Goal: Task Accomplishment & Management: Use online tool/utility

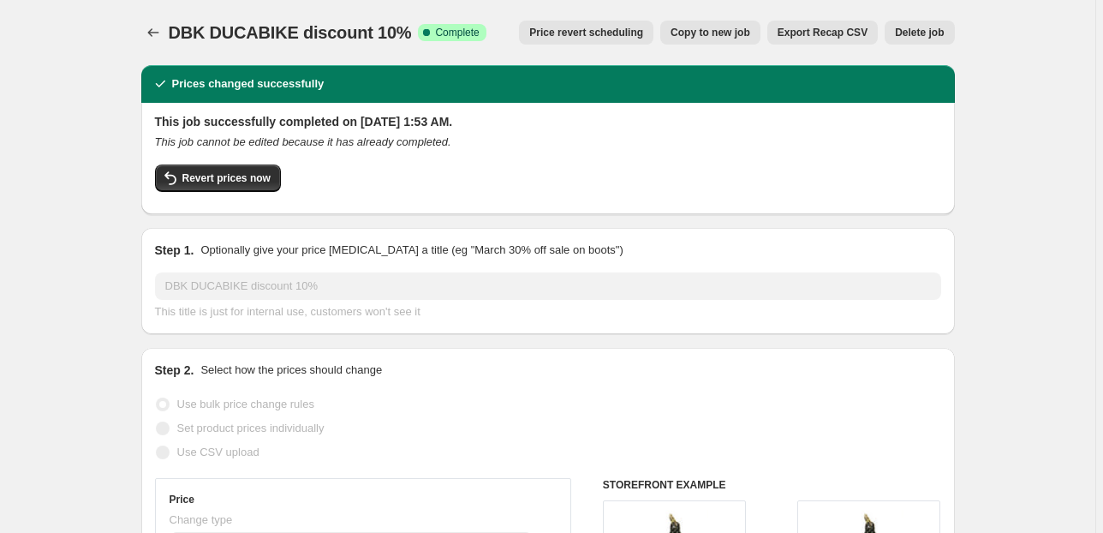
select select "percentage"
select select "collection"
click at [144, 28] on button "Price change jobs" at bounding box center [153, 33] width 24 height 24
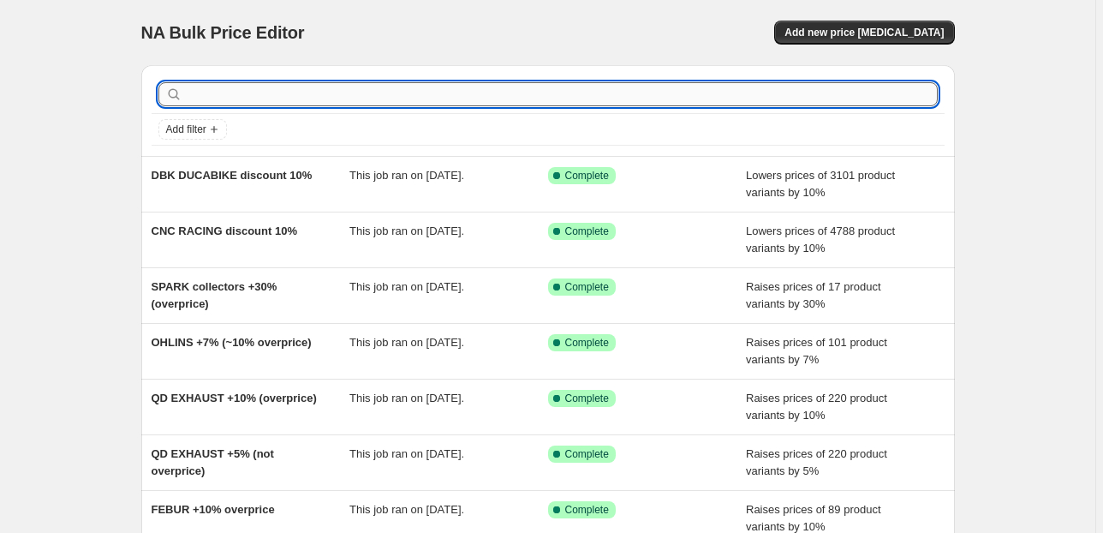
click at [214, 100] on input "text" at bounding box center [562, 94] width 752 height 24
type input "spark"
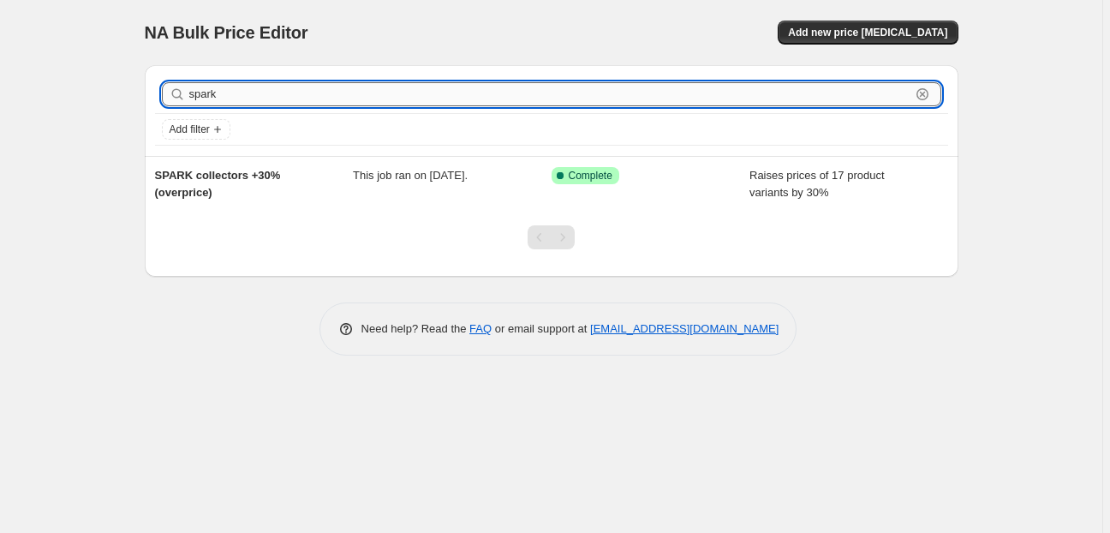
click at [205, 89] on input "spark" at bounding box center [549, 94] width 721 height 24
type input "bst"
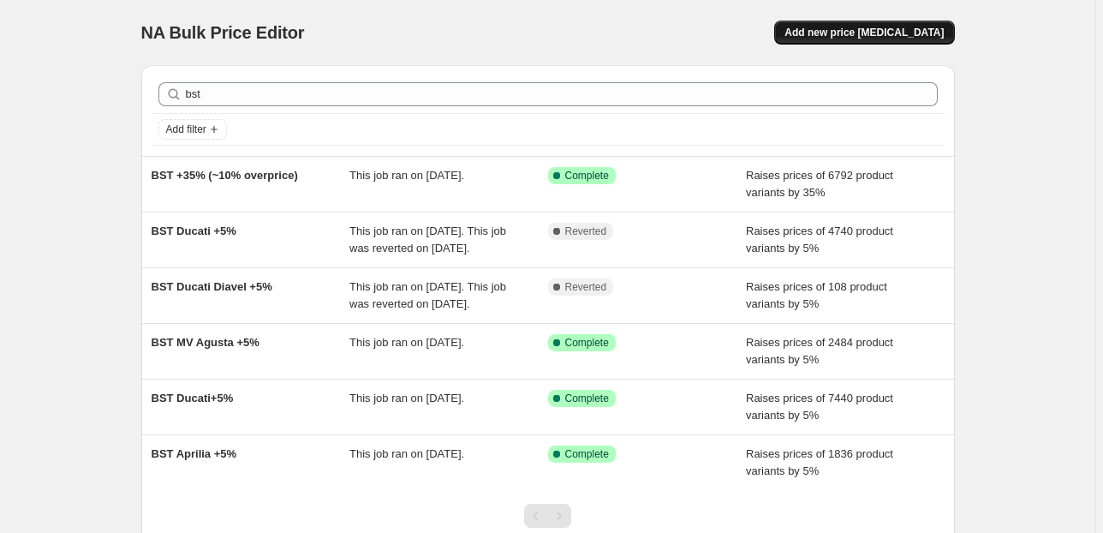
click at [856, 35] on span "Add new price [MEDICAL_DATA]" at bounding box center [864, 33] width 159 height 14
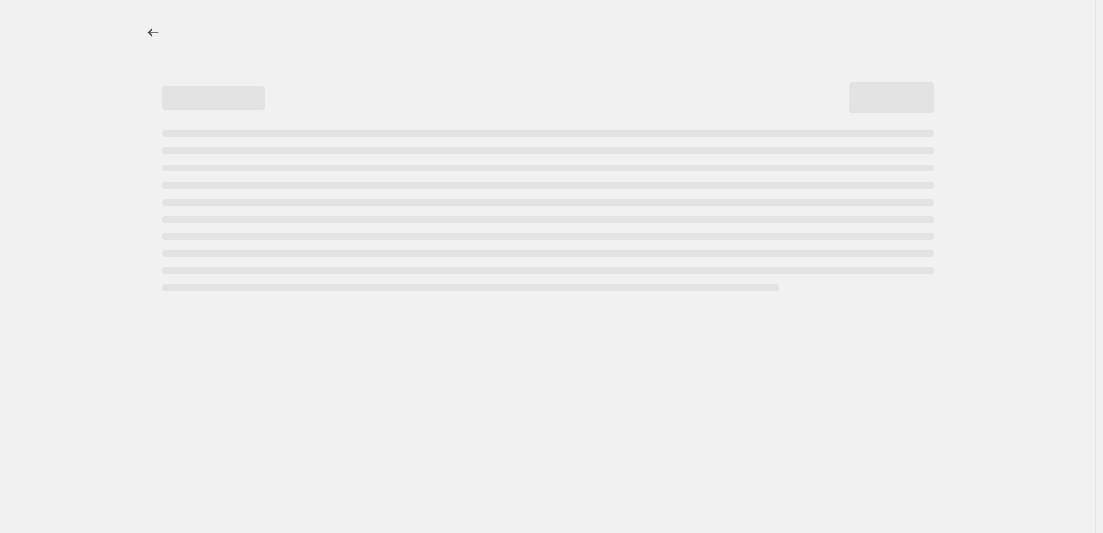
select select "percentage"
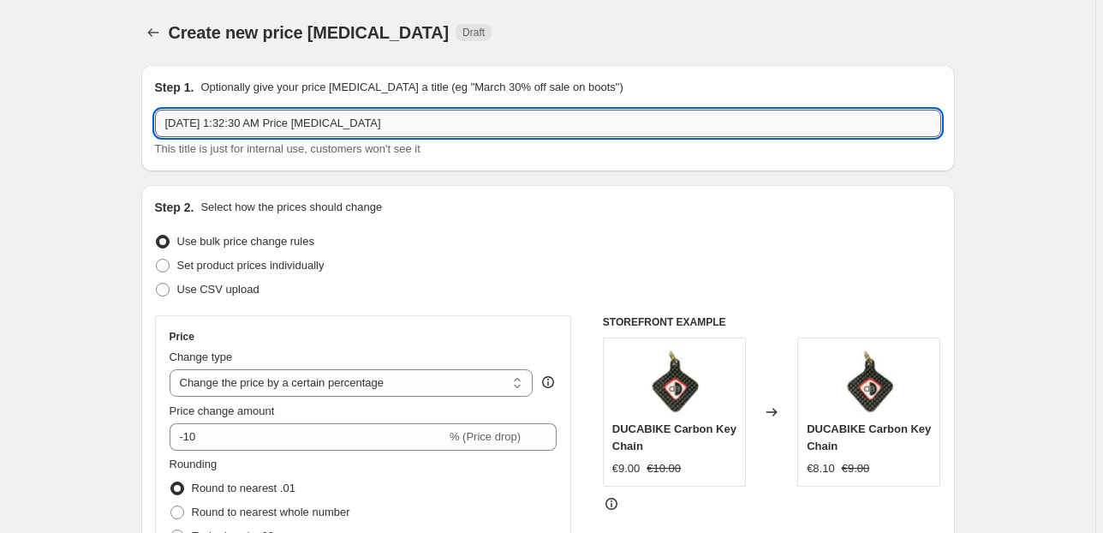
click at [234, 128] on input "[DATE] 1:32:30 AM Price [MEDICAL_DATA]" at bounding box center [548, 123] width 786 height 27
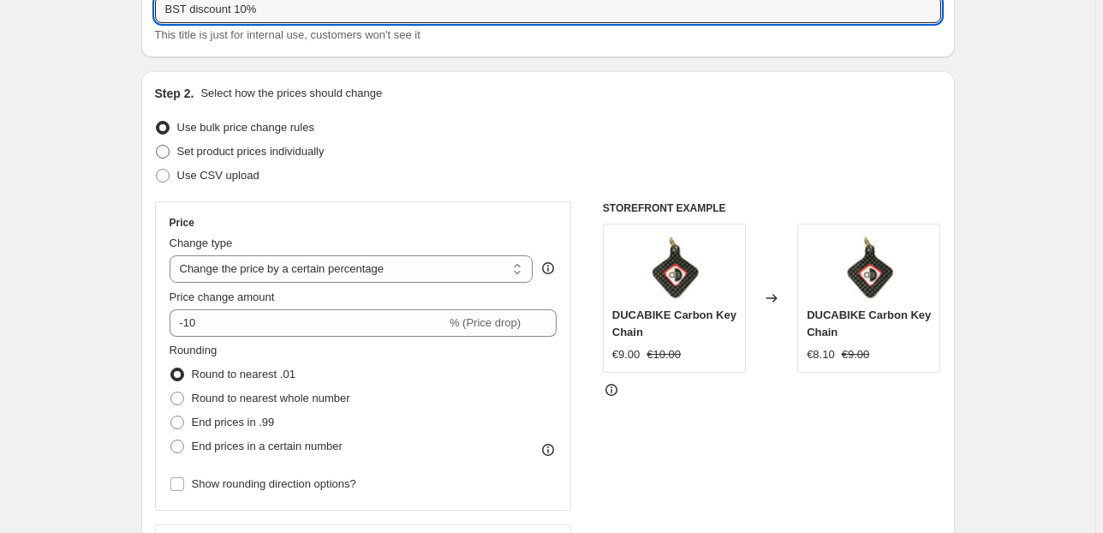
type input "BST discount 10%"
click at [223, 153] on span "Set product prices individually" at bounding box center [250, 151] width 147 height 13
click at [157, 146] on input "Set product prices individually" at bounding box center [156, 145] width 1 height 1
radio input "true"
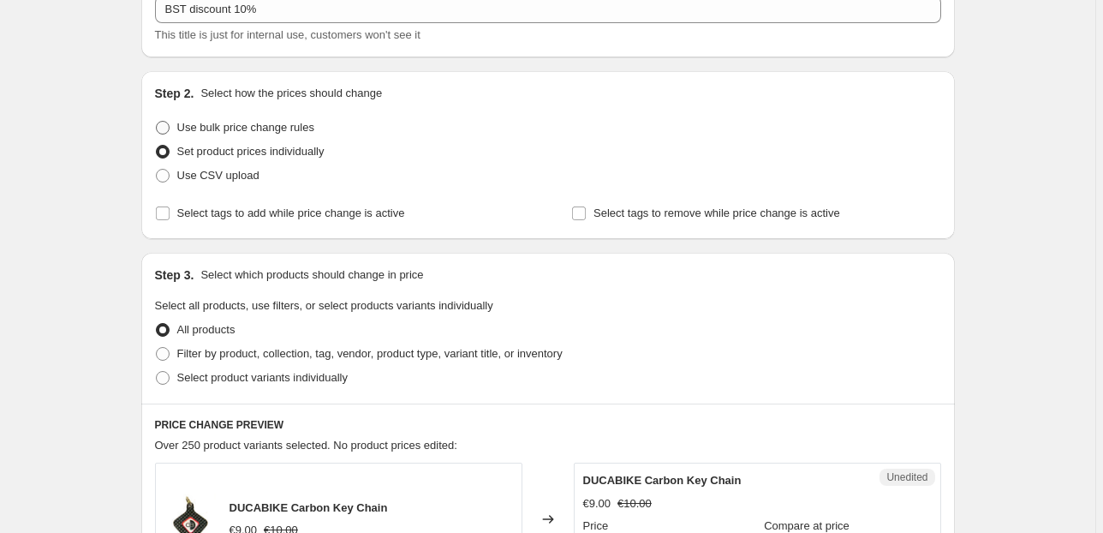
click at [170, 127] on span at bounding box center [163, 128] width 14 height 14
click at [157, 122] on input "Use bulk price change rules" at bounding box center [156, 121] width 1 height 1
radio input "true"
select select "percentage"
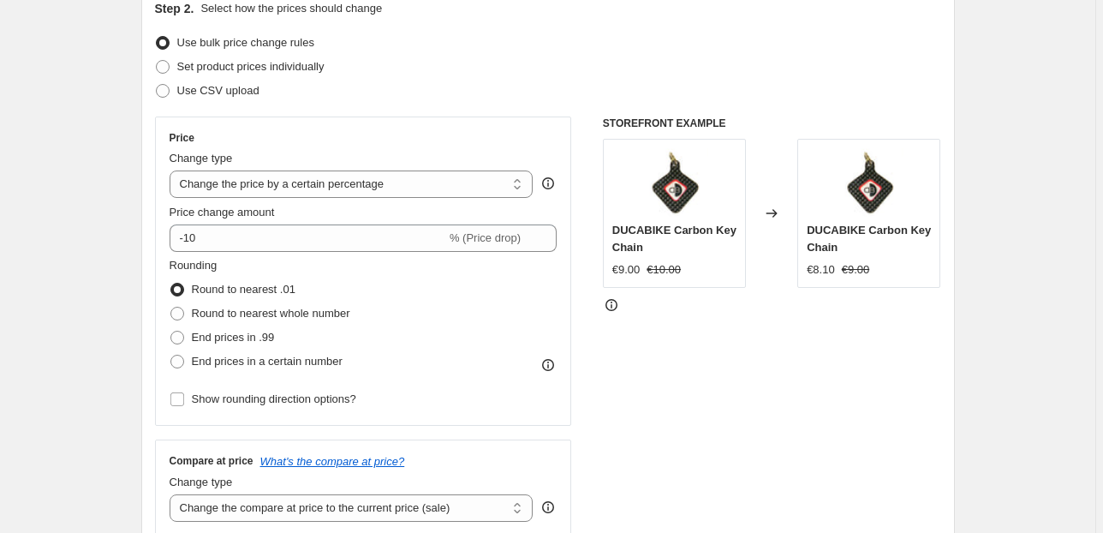
scroll to position [228, 0]
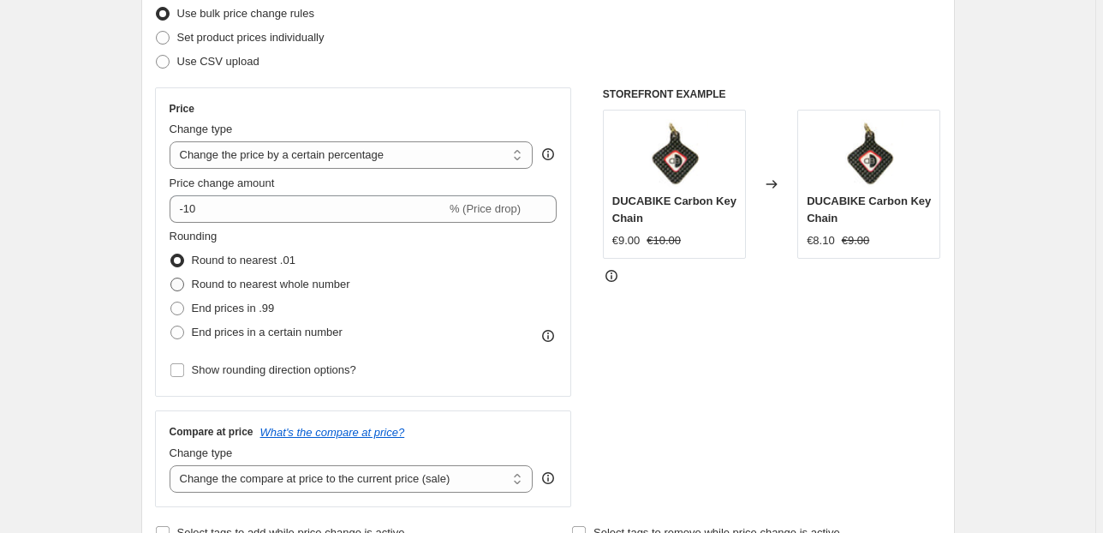
click at [204, 284] on span "Round to nearest whole number" at bounding box center [271, 284] width 158 height 13
click at [171, 278] on input "Round to nearest whole number" at bounding box center [170, 278] width 1 height 1
radio input "true"
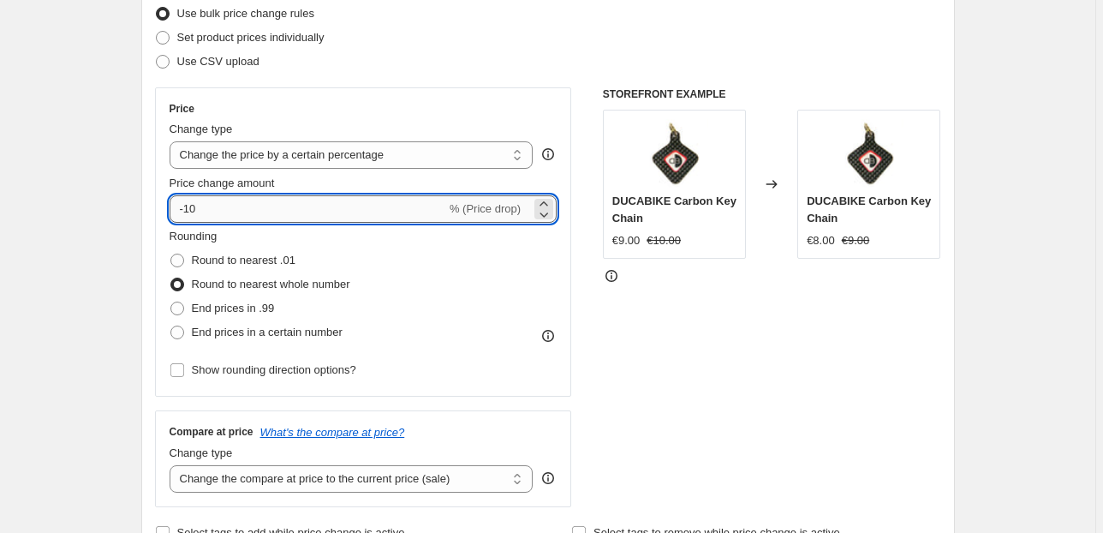
drag, startPoint x: 212, startPoint y: 212, endPoint x: 172, endPoint y: 212, distance: 39.4
click at [172, 212] on input "-10" at bounding box center [308, 208] width 277 height 27
click at [188, 212] on input "-10" at bounding box center [308, 208] width 277 height 27
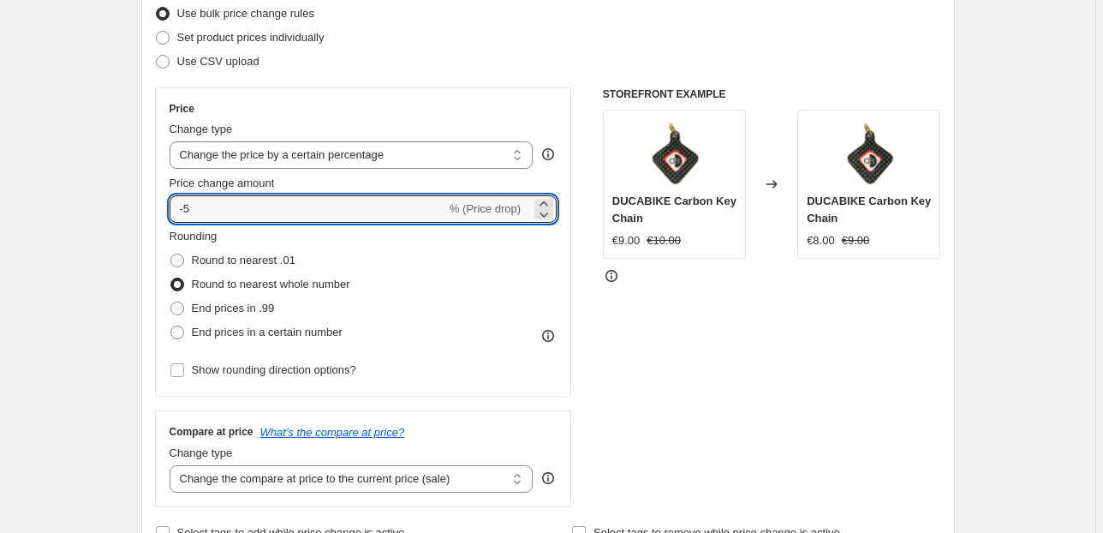
type input "-5"
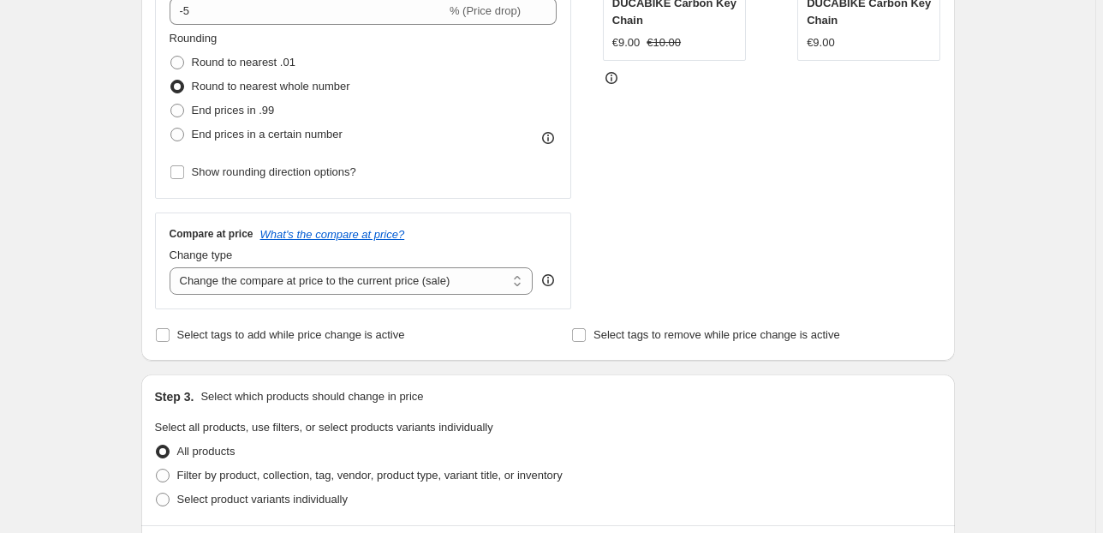
scroll to position [457, 0]
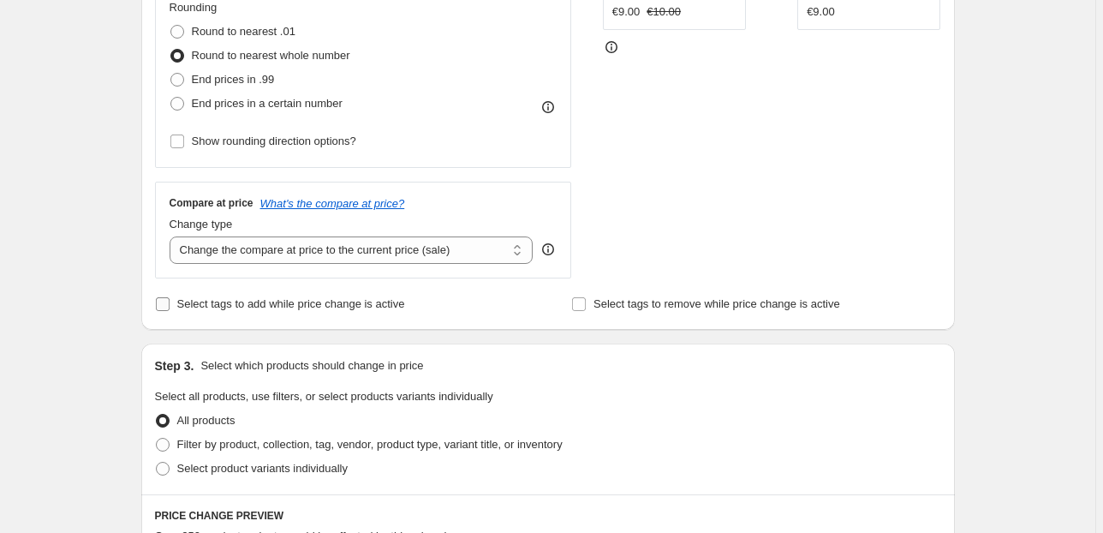
click at [206, 305] on span "Select tags to add while price change is active" at bounding box center [291, 303] width 228 height 13
click at [170, 305] on input "Select tags to add while price change is active" at bounding box center [163, 304] width 14 height 14
checkbox input "true"
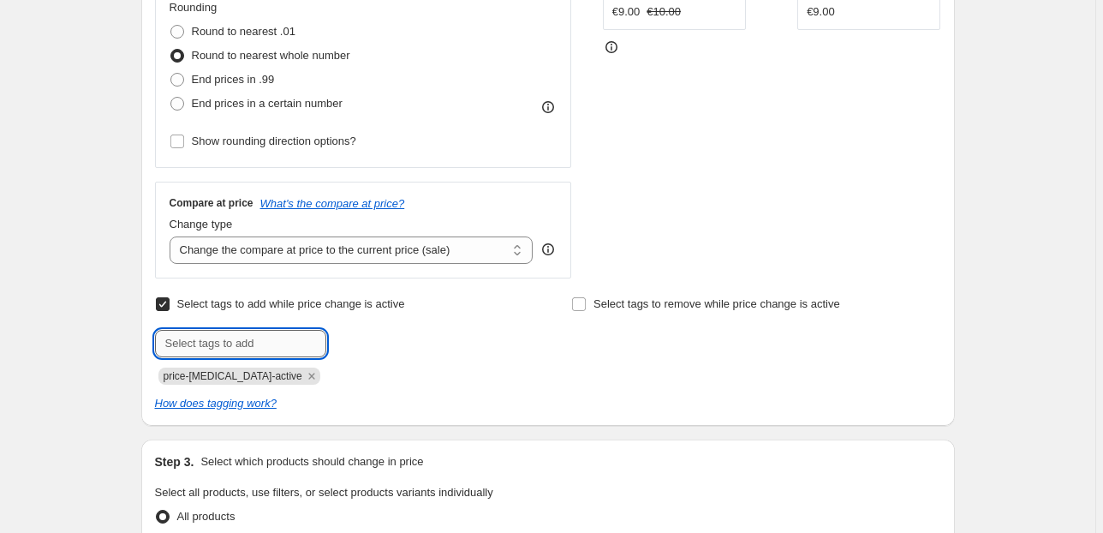
click at [193, 345] on input "text" at bounding box center [240, 343] width 171 height 27
type input "!ON SALE!"
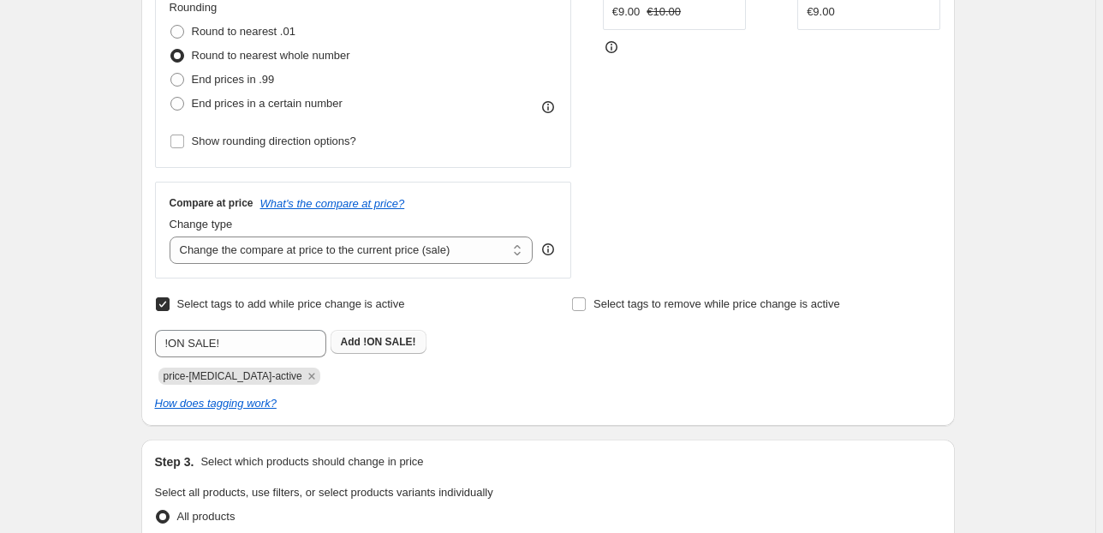
click at [397, 350] on button "Add !ON SALE!" at bounding box center [379, 342] width 96 height 24
click at [304, 380] on icon "Remove price-change-job-active" at bounding box center [311, 375] width 15 height 15
drag, startPoint x: 167, startPoint y: 374, endPoint x: 212, endPoint y: 376, distance: 45.4
click at [212, 376] on span "!ON SALE!" at bounding box center [189, 376] width 51 height 12
copy span "!ON SALE!"
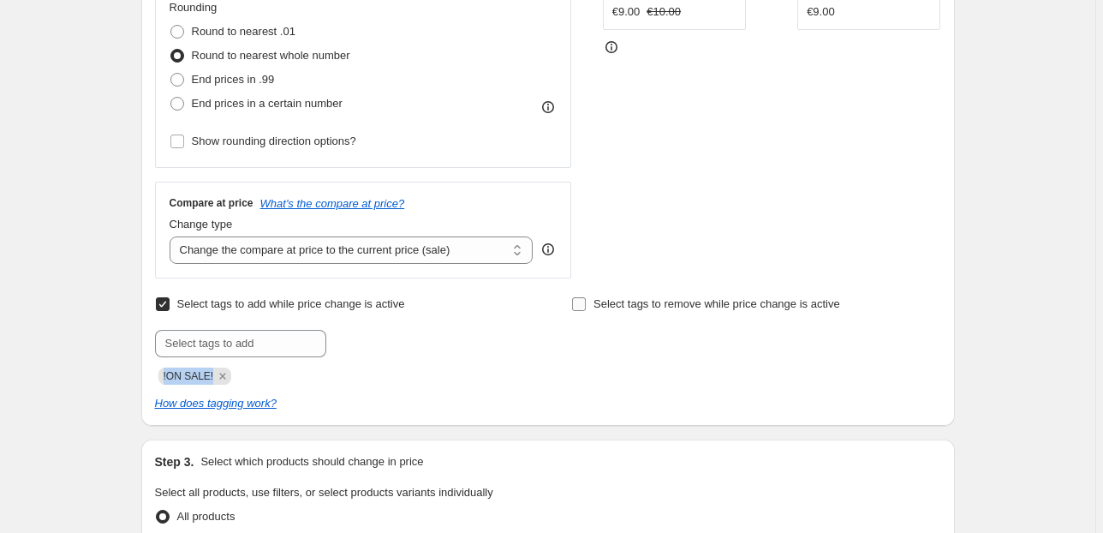
click at [577, 310] on input "Select tags to remove while price change is active" at bounding box center [579, 304] width 14 height 14
checkbox input "true"
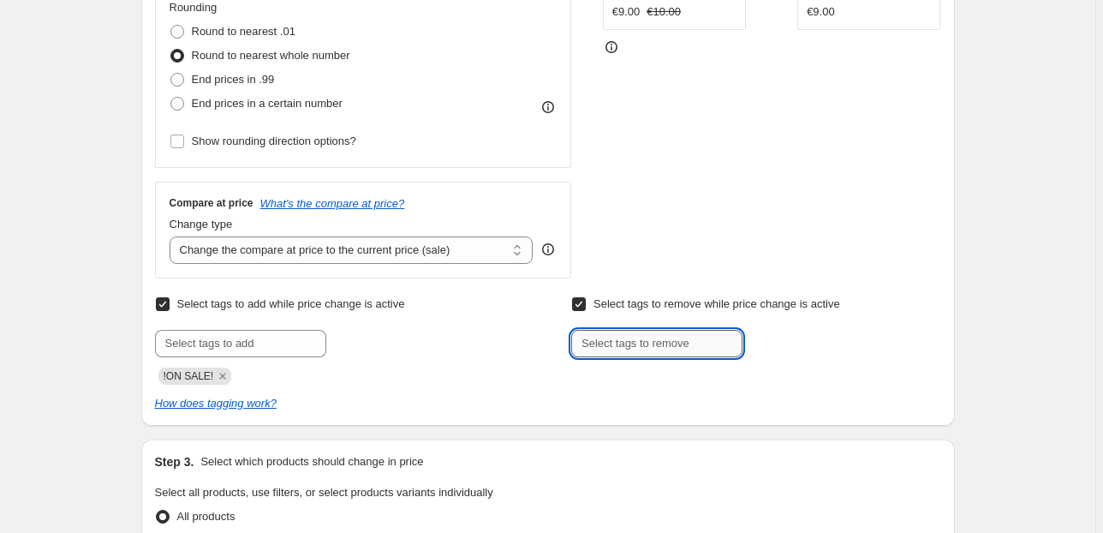
click at [608, 346] on input "text" at bounding box center [656, 343] width 171 height 27
paste input "!ON SALE!"
type input "!ON SALE!"
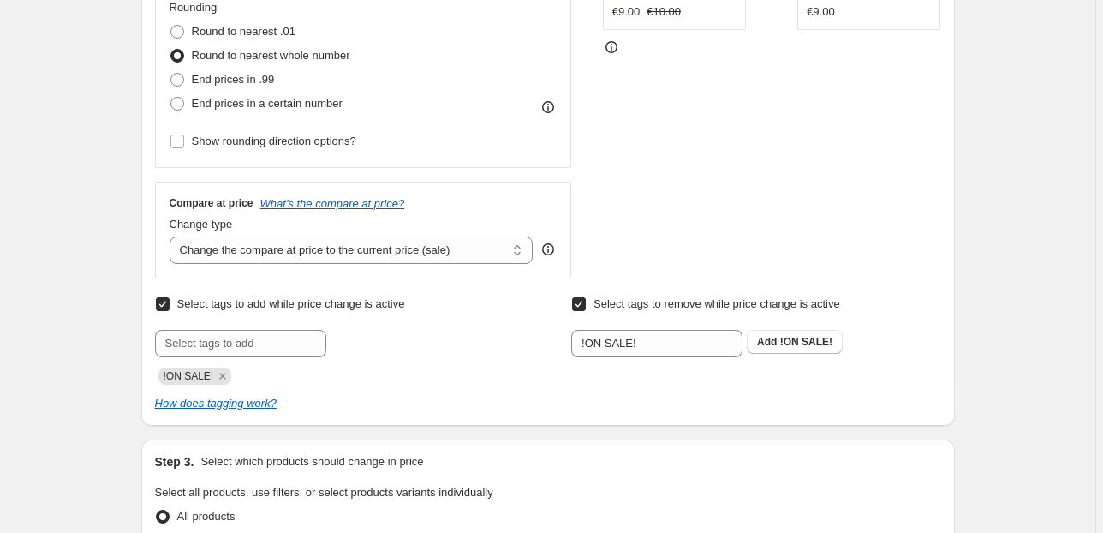
click at [748, 345] on div "!ON SALE! Add !ON SALE!" at bounding box center [755, 343] width 369 height 27
click at [754, 344] on button "Add !ON SALE!" at bounding box center [795, 342] width 96 height 24
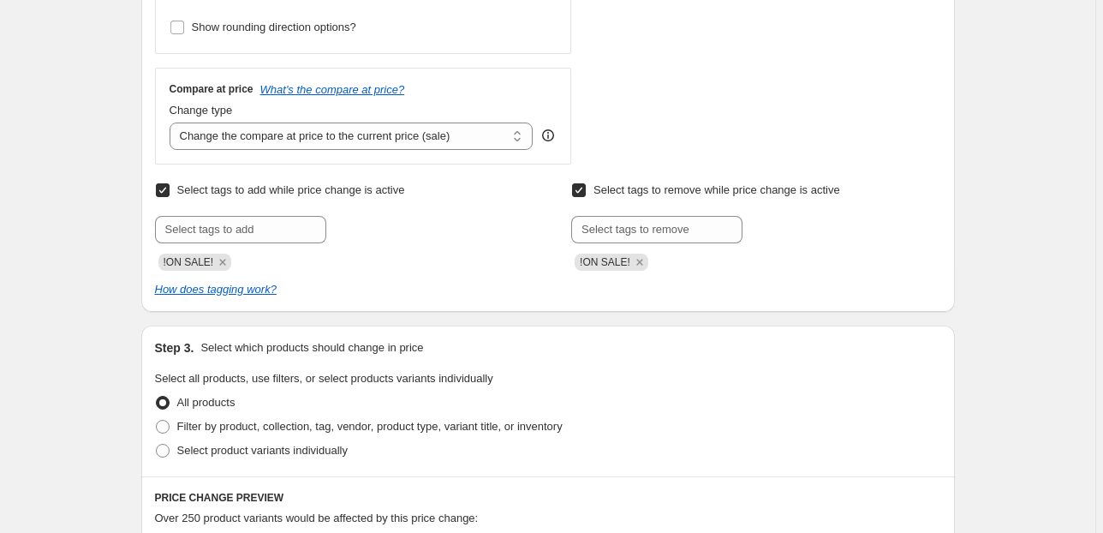
click at [586, 195] on input "Select tags to remove while price change is active" at bounding box center [579, 190] width 14 height 14
checkbox input "false"
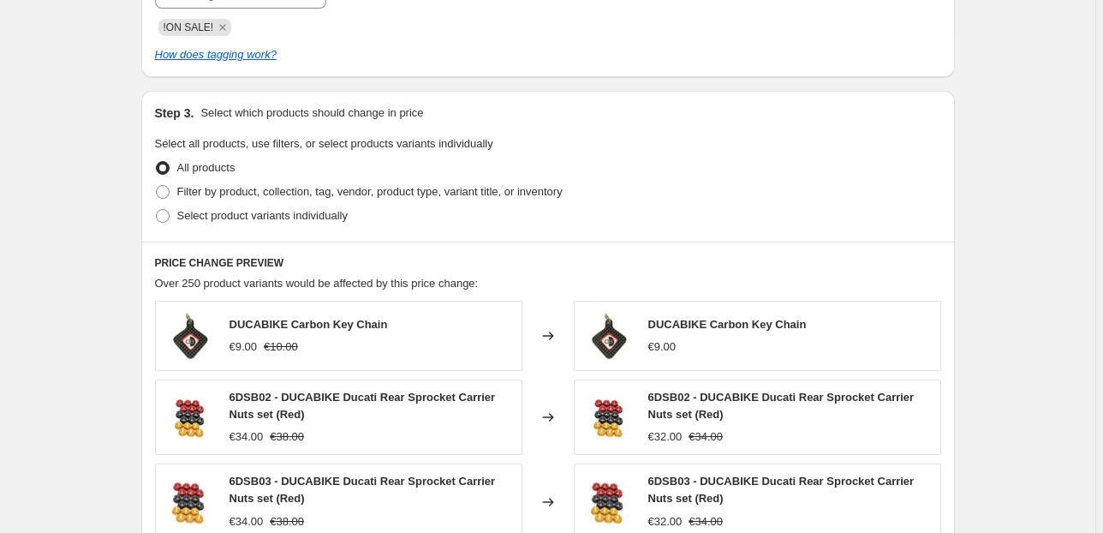
scroll to position [839, 0]
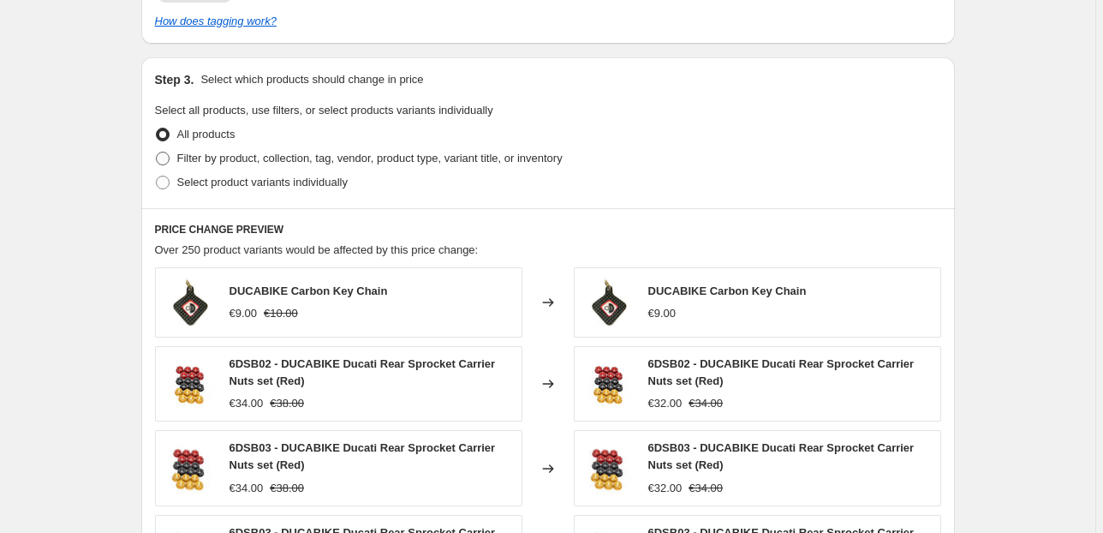
click at [209, 164] on span "Filter by product, collection, tag, vendor, product type, variant title, or inv…" at bounding box center [369, 158] width 385 height 13
click at [157, 152] on input "Filter by product, collection, tag, vendor, product type, variant title, or inv…" at bounding box center [156, 152] width 1 height 1
radio input "true"
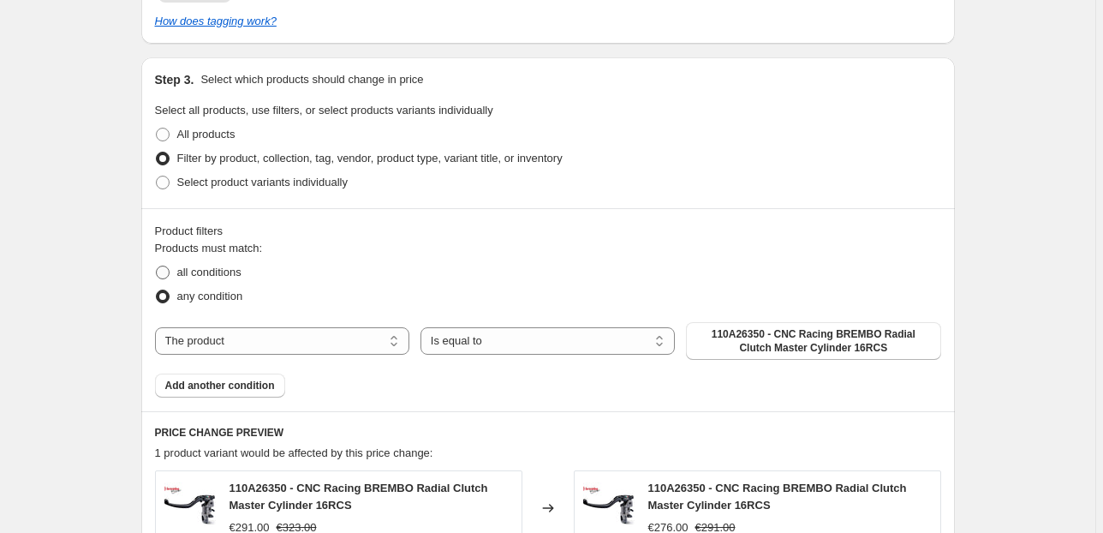
click at [218, 276] on span "all conditions" at bounding box center [209, 272] width 64 height 13
click at [157, 266] on input "all conditions" at bounding box center [156, 266] width 1 height 1
radio input "true"
click at [302, 332] on select "The product The product's collection The product's tag The product's vendor The…" at bounding box center [282, 340] width 254 height 27
select select "collection"
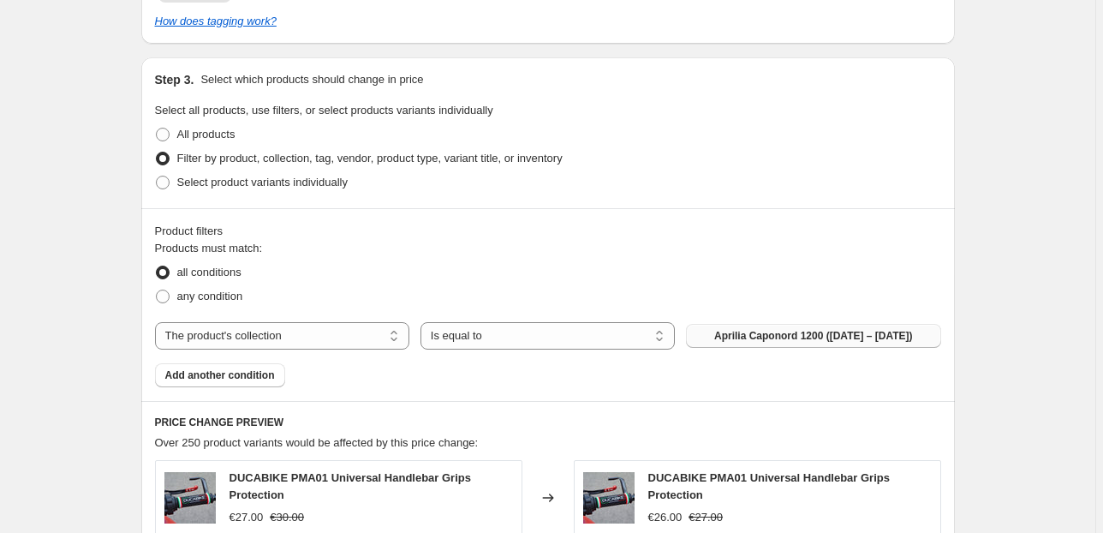
click at [765, 342] on span "Aprilia Caponord 1200 ([DATE] – [DATE])" at bounding box center [813, 336] width 199 height 14
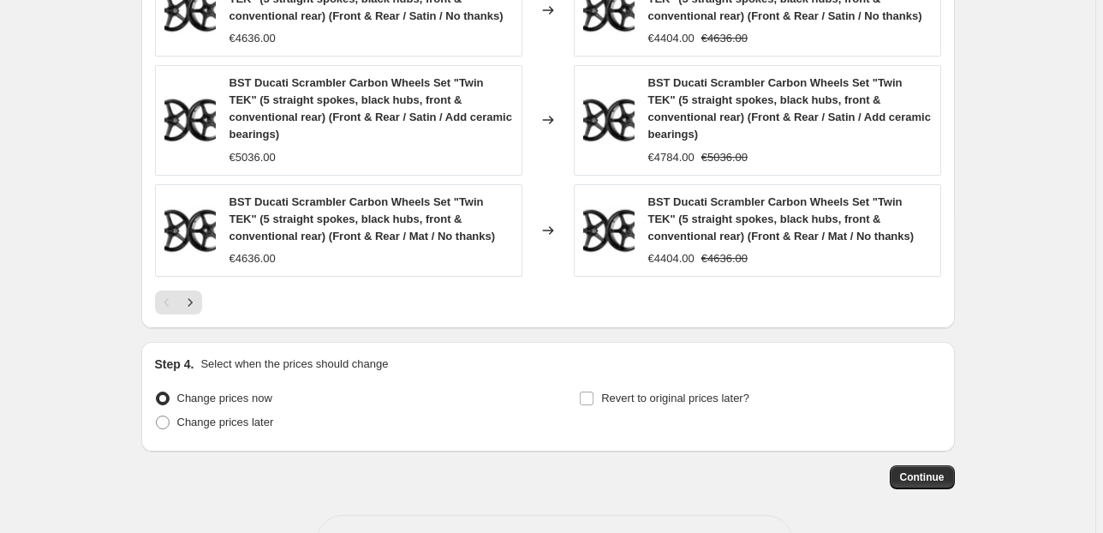
scroll to position [1580, 0]
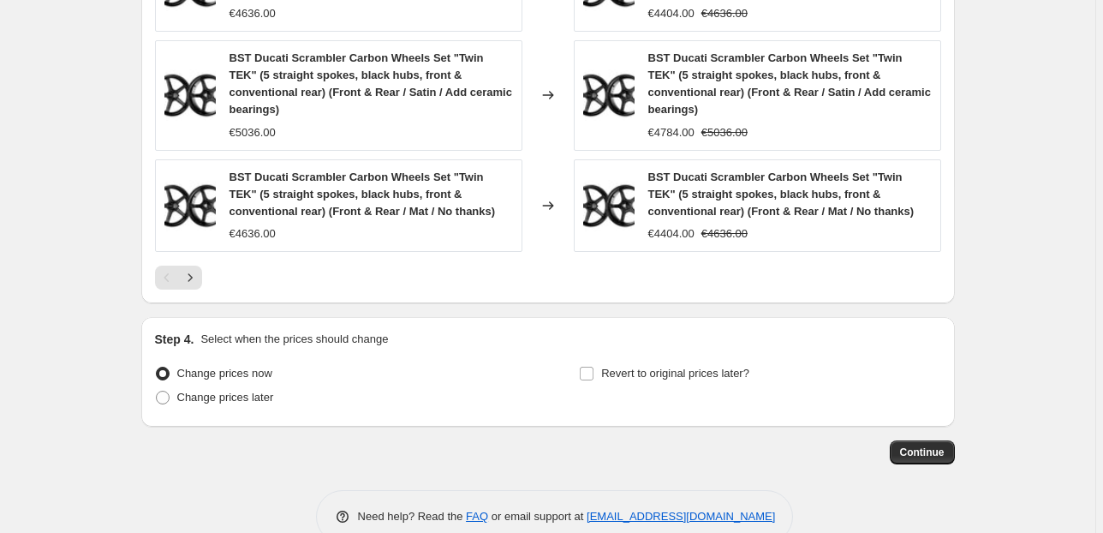
click at [243, 367] on span "Change prices now" at bounding box center [224, 373] width 95 height 13
click at [157, 367] on input "Change prices now" at bounding box center [156, 367] width 1 height 1
click at [932, 445] on span "Continue" at bounding box center [922, 452] width 45 height 14
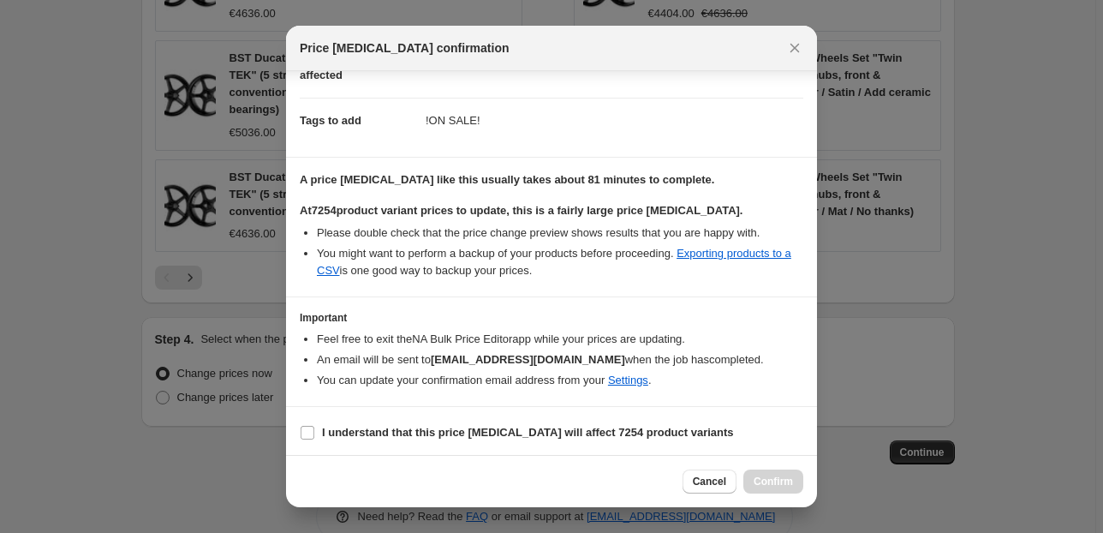
scroll to position [220, 0]
click at [426, 435] on b "I understand that this price [MEDICAL_DATA] will affect 7254 product variants" at bounding box center [528, 431] width 412 height 13
click at [314, 435] on input "I understand that this price [MEDICAL_DATA] will affect 7254 product variants" at bounding box center [308, 432] width 14 height 14
checkbox input "true"
click at [766, 475] on button "Confirm" at bounding box center [774, 481] width 60 height 24
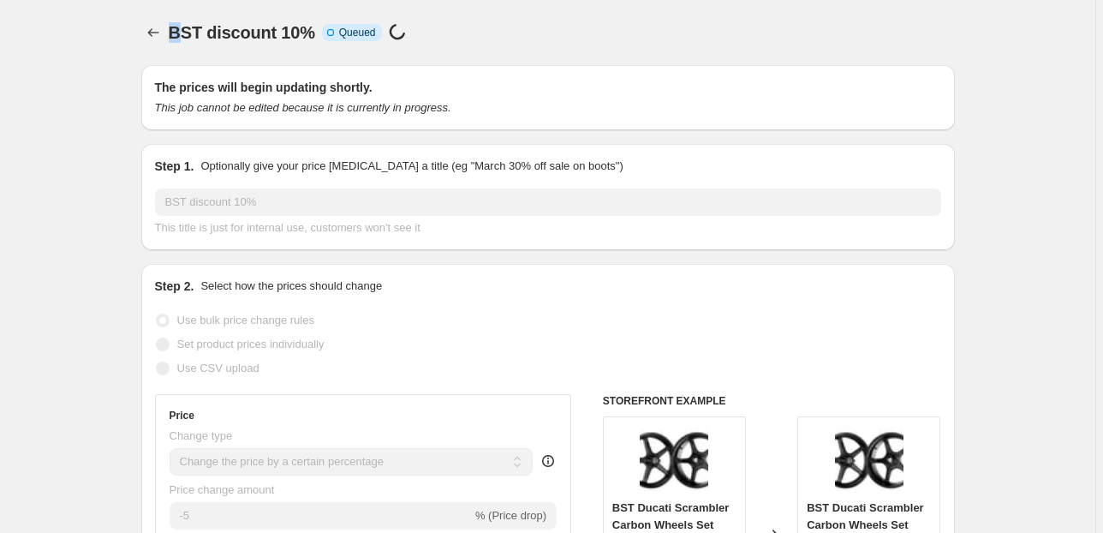
drag, startPoint x: 174, startPoint y: 42, endPoint x: 186, endPoint y: 41, distance: 12.0
click at [186, 41] on span "BST discount 10%" at bounding box center [242, 32] width 146 height 19
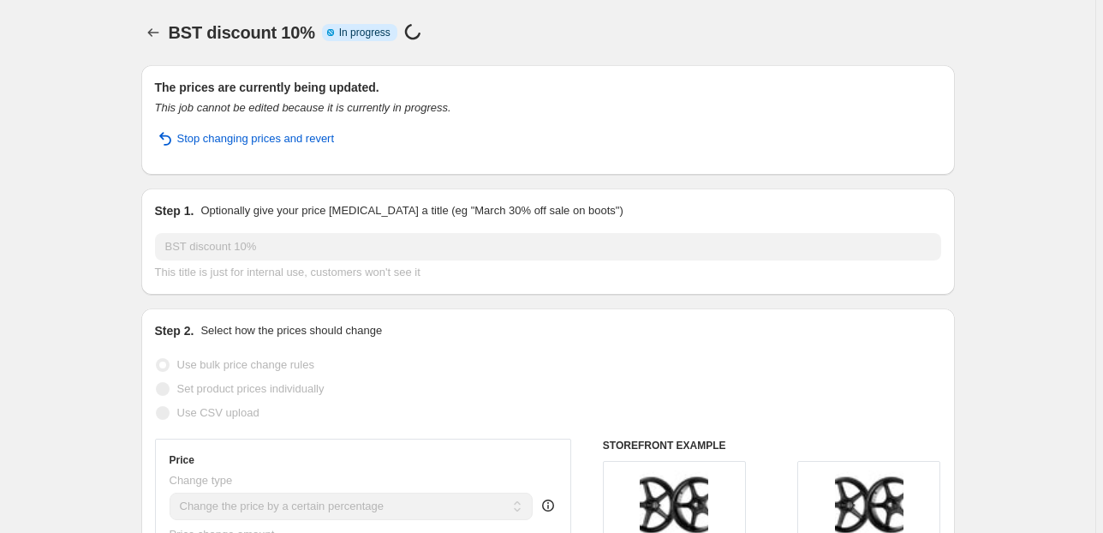
click at [190, 34] on span "BST discount 10%" at bounding box center [242, 32] width 146 height 19
click at [165, 35] on button "Price change jobs" at bounding box center [153, 33] width 24 height 24
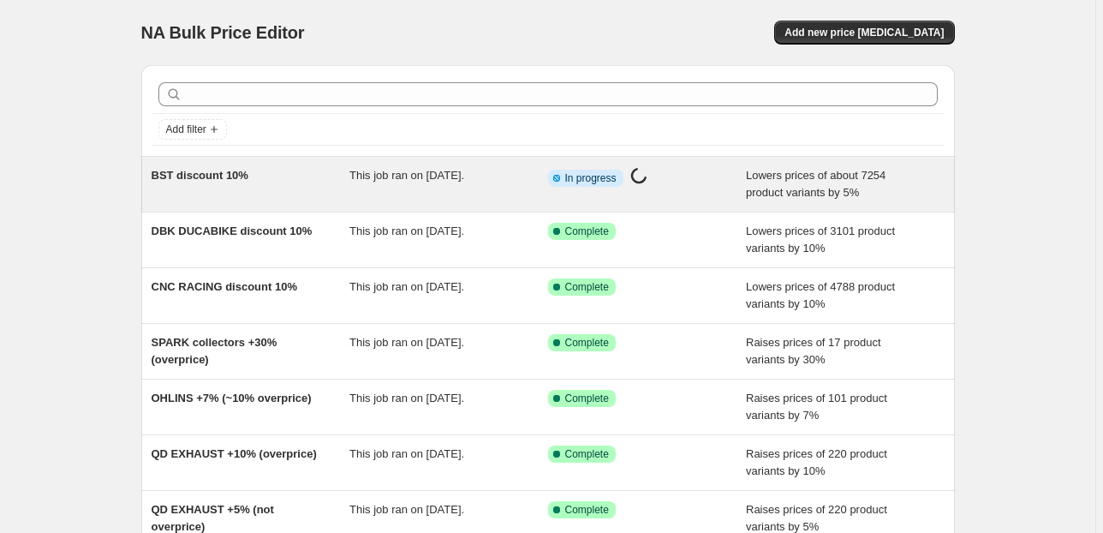
click at [244, 173] on span "BST discount 10%" at bounding box center [200, 175] width 97 height 13
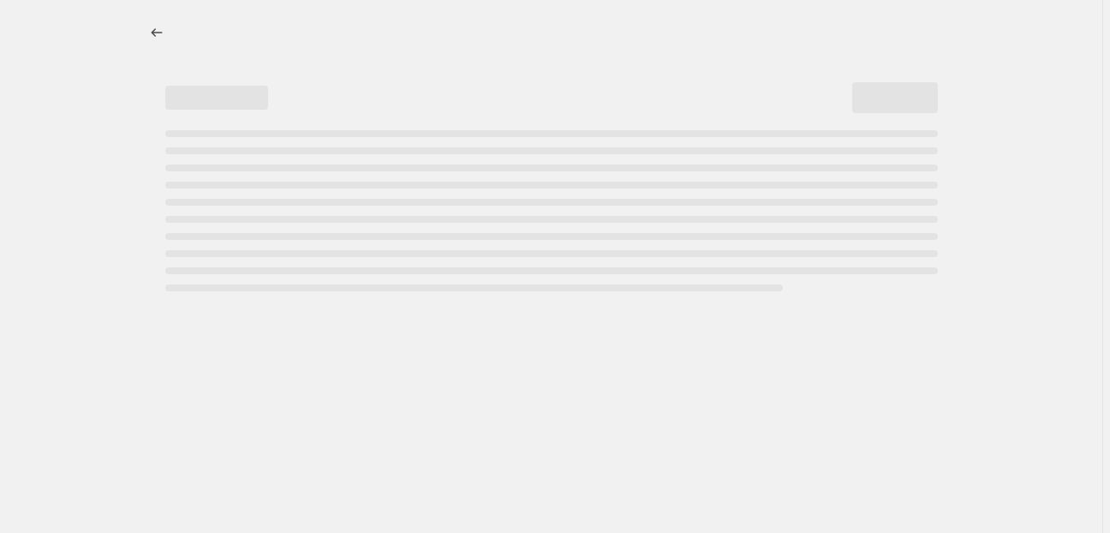
select select "percentage"
select select "collection"
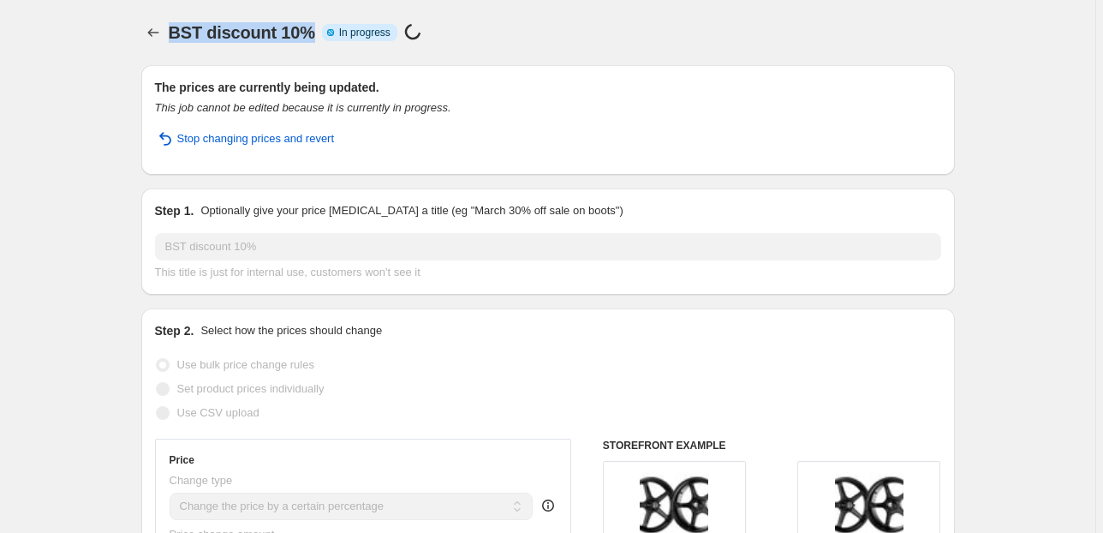
drag, startPoint x: 174, startPoint y: 30, endPoint x: 314, endPoint y: 39, distance: 140.8
click at [314, 39] on div "BST discount 10% Info Partially complete In progress Price [MEDICAL_DATA] in pr…" at bounding box center [562, 33] width 786 height 24
copy span "BST discount 10%"
click at [179, 39] on span "BST discount 10%" at bounding box center [242, 32] width 146 height 19
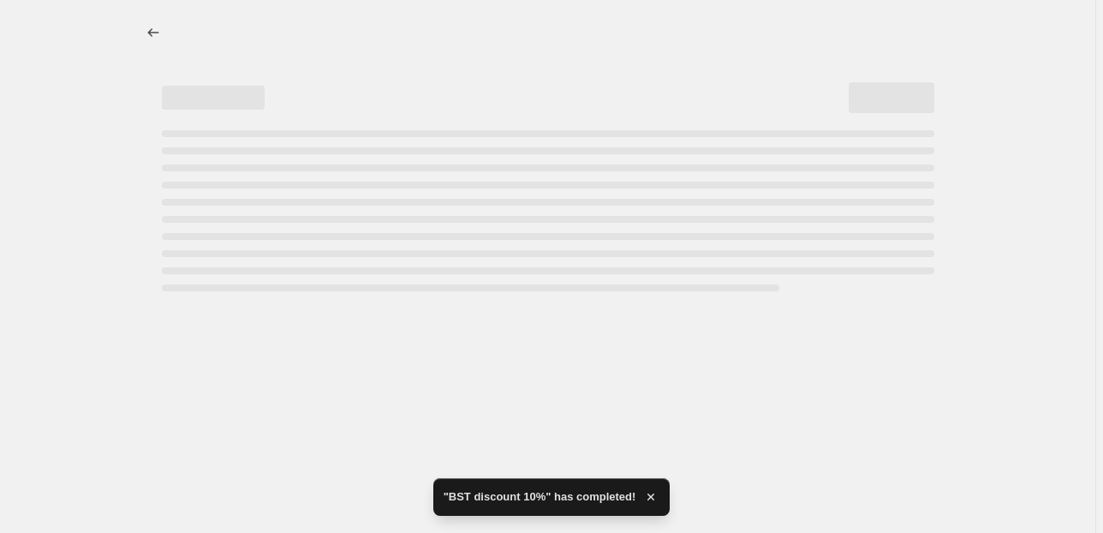
select select "percentage"
select select "collection"
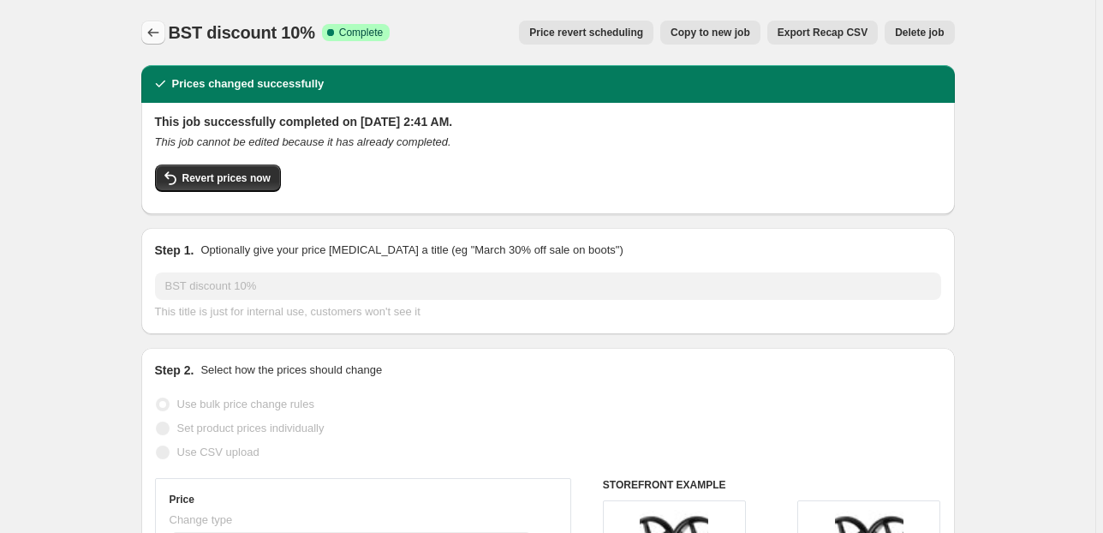
click at [150, 31] on icon "Price change jobs" at bounding box center [153, 32] width 17 height 17
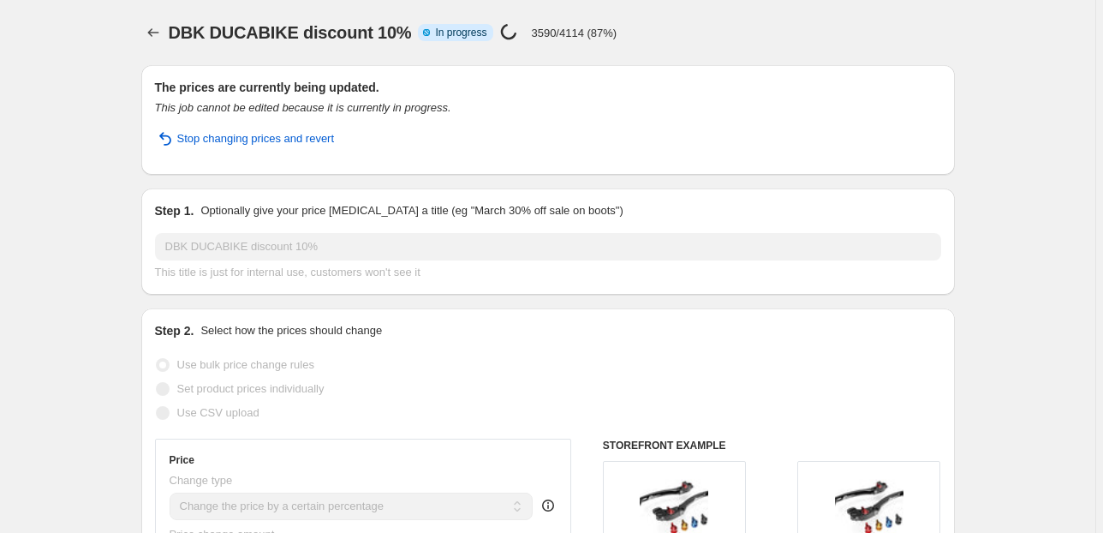
select select "percentage"
select select "collection"
click at [154, 28] on icon "Price change jobs" at bounding box center [153, 32] width 17 height 17
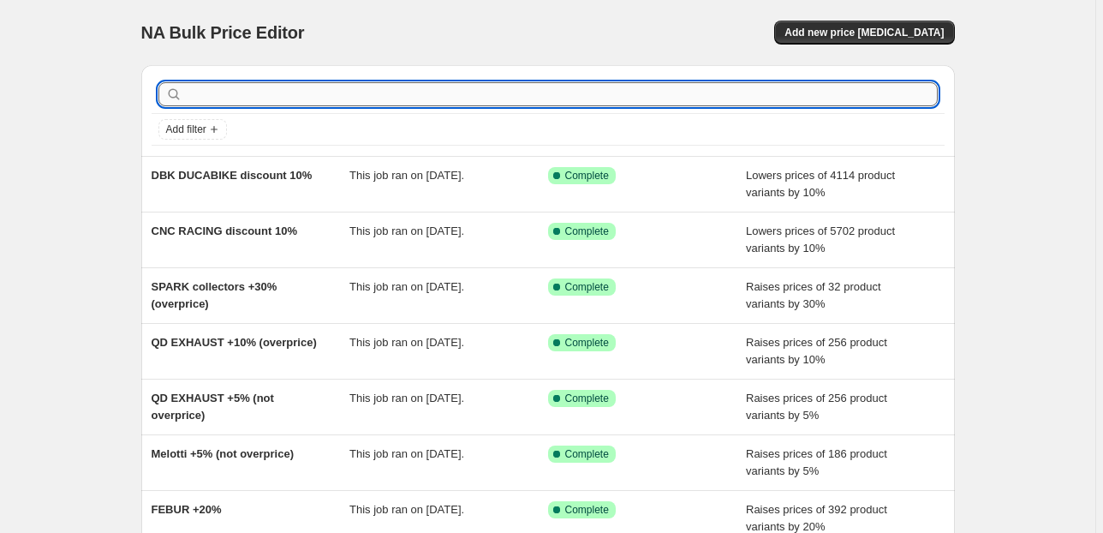
click at [206, 98] on input "text" at bounding box center [562, 94] width 752 height 24
type input "spark"
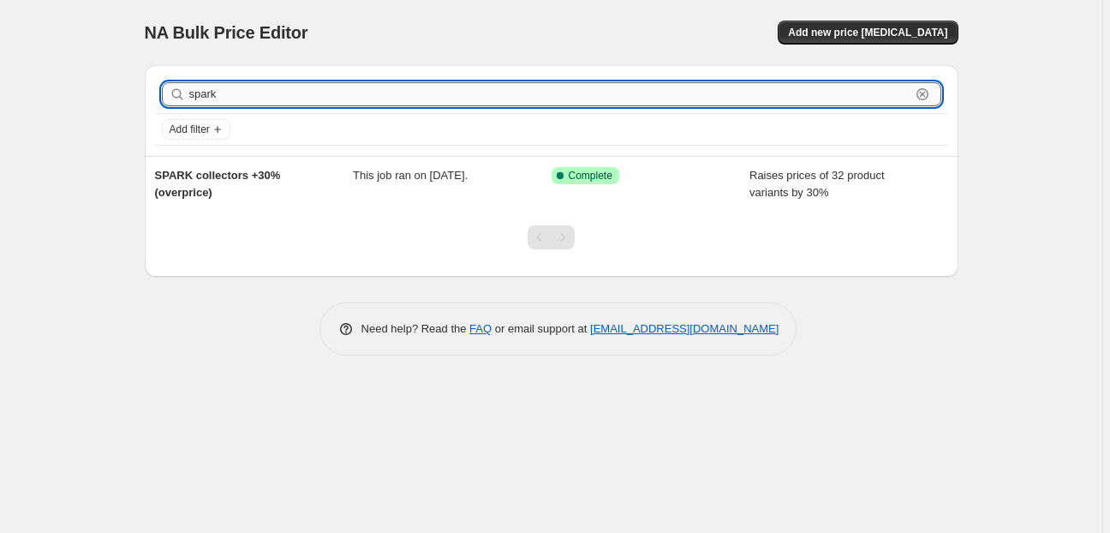
click at [555, 99] on input "spark" at bounding box center [549, 94] width 721 height 24
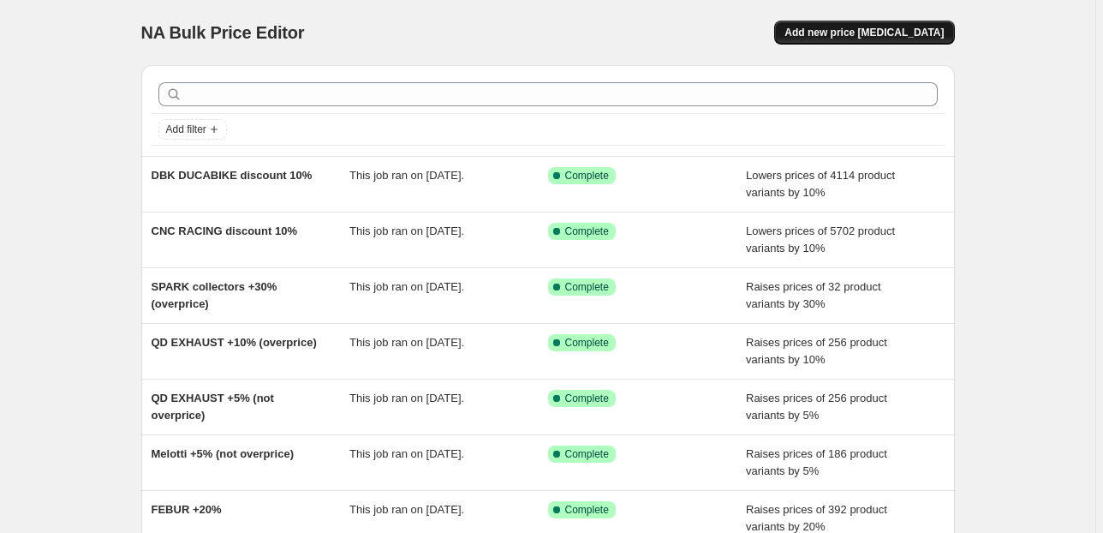
click at [832, 24] on button "Add new price [MEDICAL_DATA]" at bounding box center [864, 33] width 180 height 24
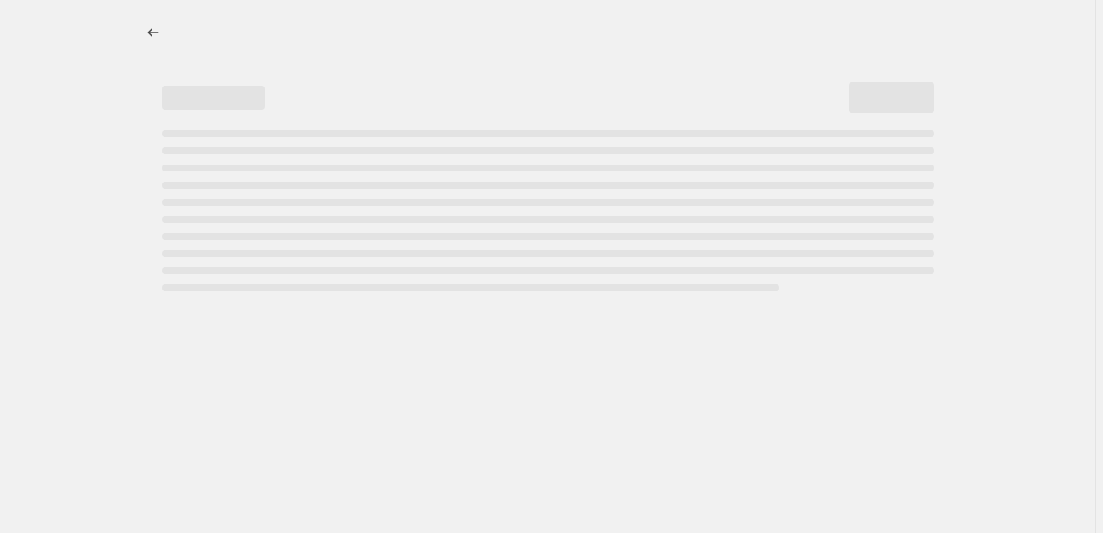
select select "percentage"
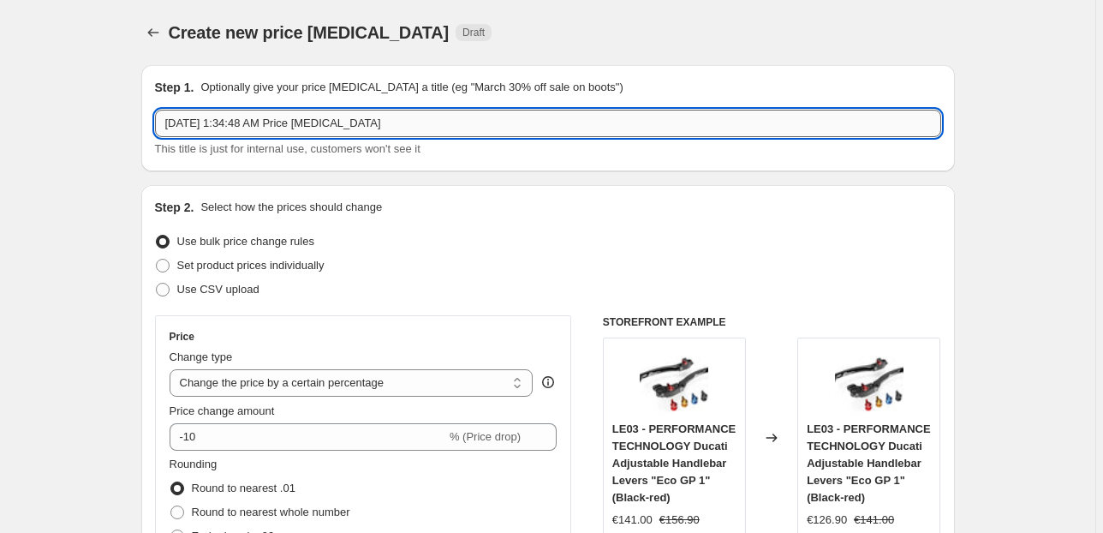
click at [218, 121] on input "Sep 6, 2025, 1:34:48 AM Price change job" at bounding box center [548, 123] width 786 height 27
paste input "BST discount 10%"
click at [236, 123] on input "BST discount 10%" at bounding box center [548, 123] width 786 height 27
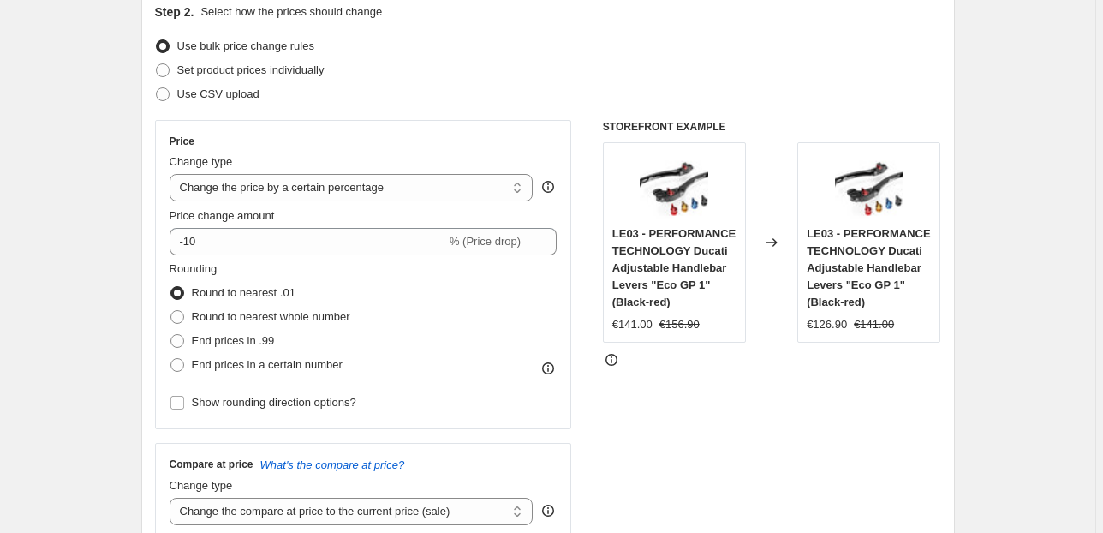
scroll to position [228, 0]
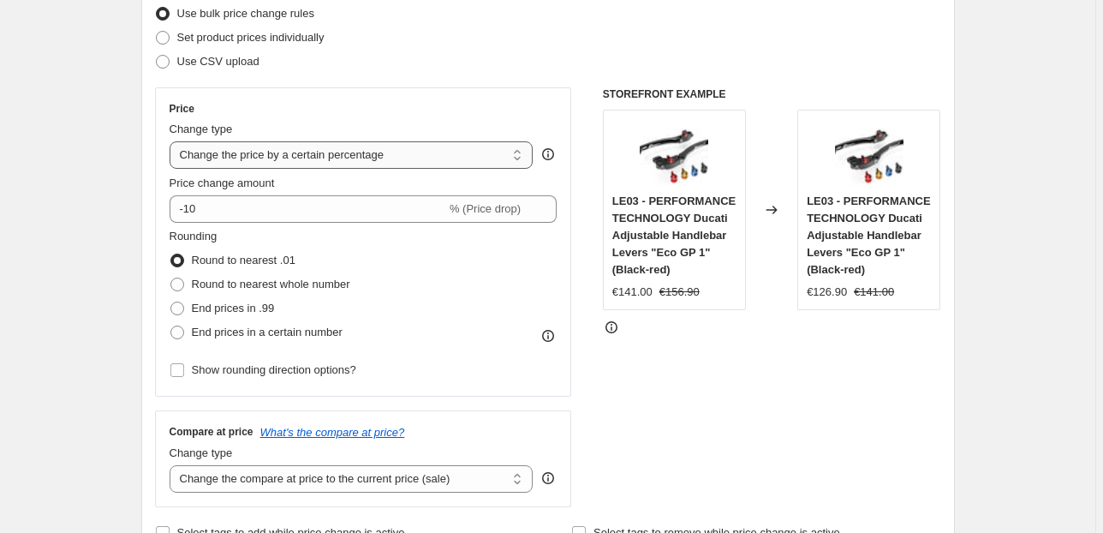
type input "BST discount 5%"
click at [188, 158] on select "Change the price to a certain amount Change the price by a certain amount Chang…" at bounding box center [352, 154] width 364 height 27
click at [201, 270] on label "Round to nearest .01" at bounding box center [233, 260] width 126 height 24
click at [171, 254] on input "Round to nearest .01" at bounding box center [170, 254] width 1 height 1
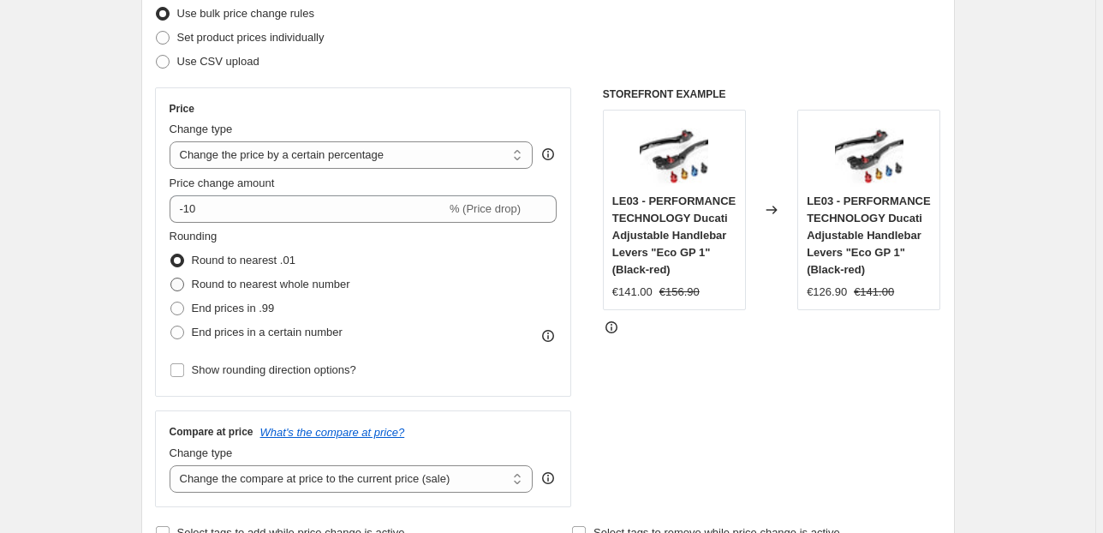
click at [202, 278] on span "Round to nearest whole number" at bounding box center [271, 284] width 158 height 13
click at [171, 278] on input "Round to nearest whole number" at bounding box center [170, 278] width 1 height 1
radio input "true"
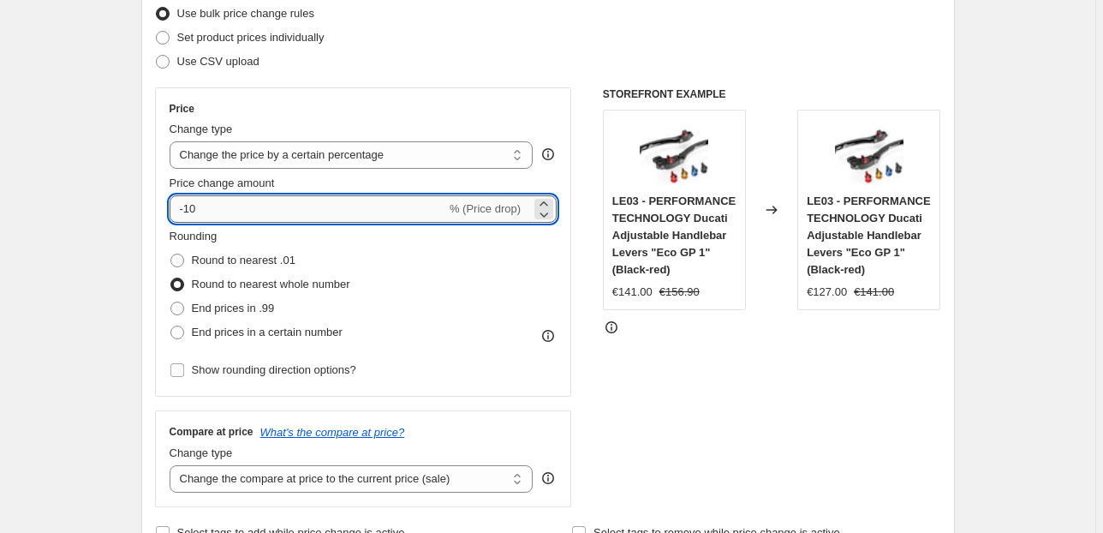
drag, startPoint x: 188, startPoint y: 213, endPoint x: 224, endPoint y: 216, distance: 36.1
click at [223, 215] on input "-10" at bounding box center [308, 208] width 277 height 27
type input "-5"
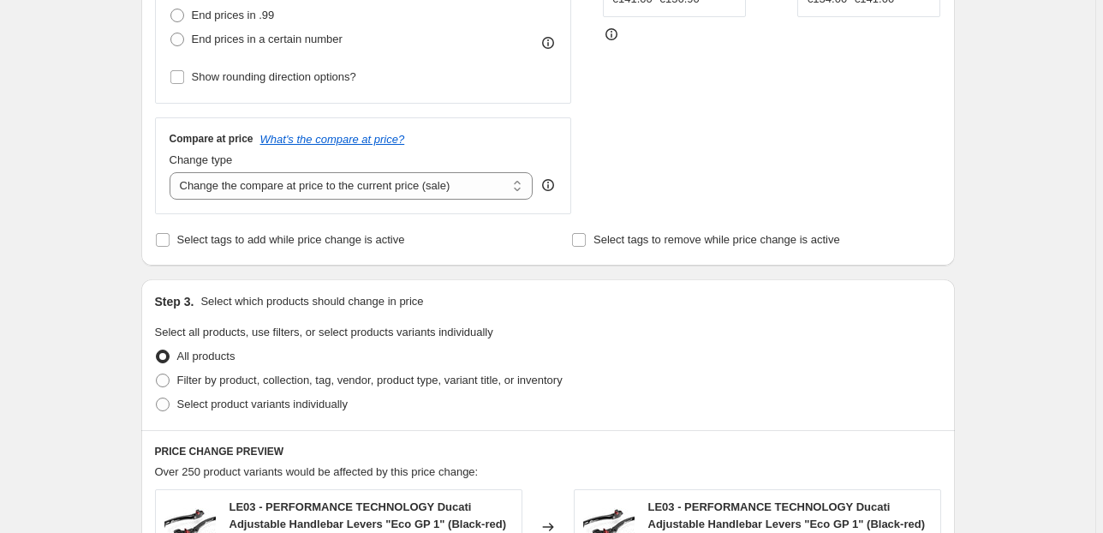
scroll to position [571, 0]
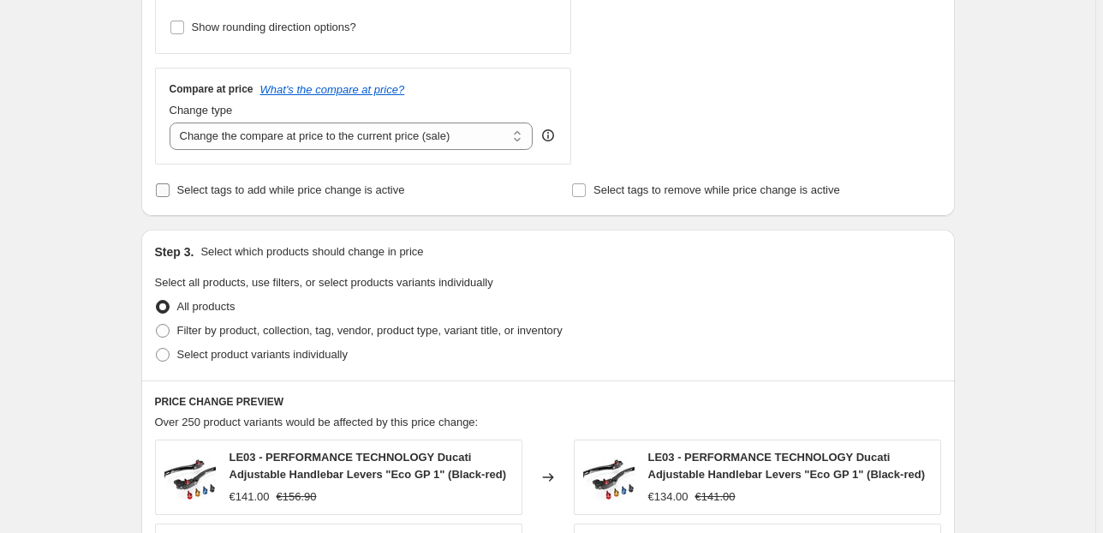
click at [199, 195] on span "Select tags to add while price change is active" at bounding box center [291, 189] width 228 height 13
click at [170, 195] on input "Select tags to add while price change is active" at bounding box center [163, 190] width 14 height 14
checkbox input "true"
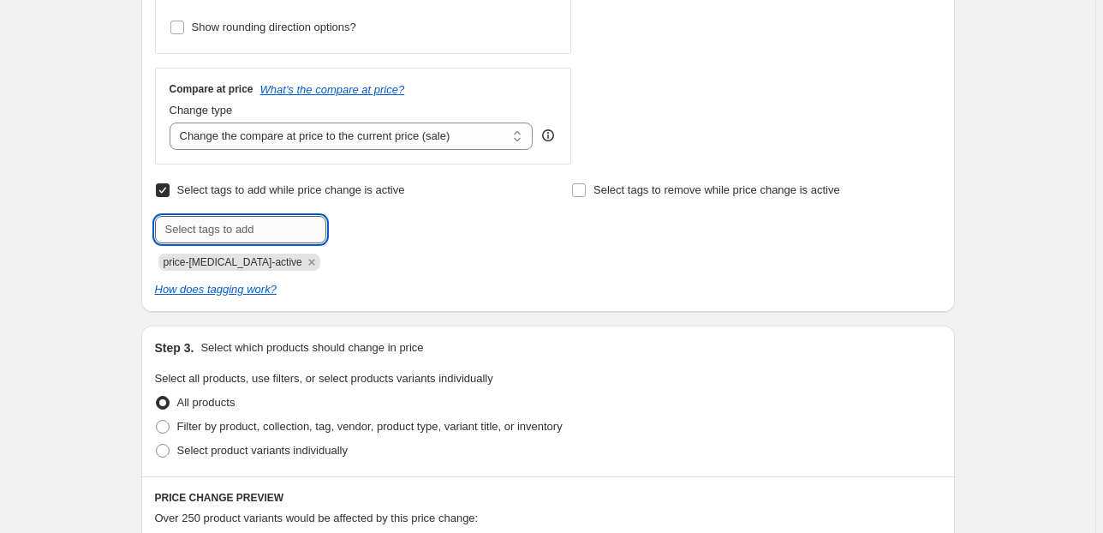
click at [189, 227] on input "text" at bounding box center [240, 229] width 171 height 27
type input "!ON SALE!"
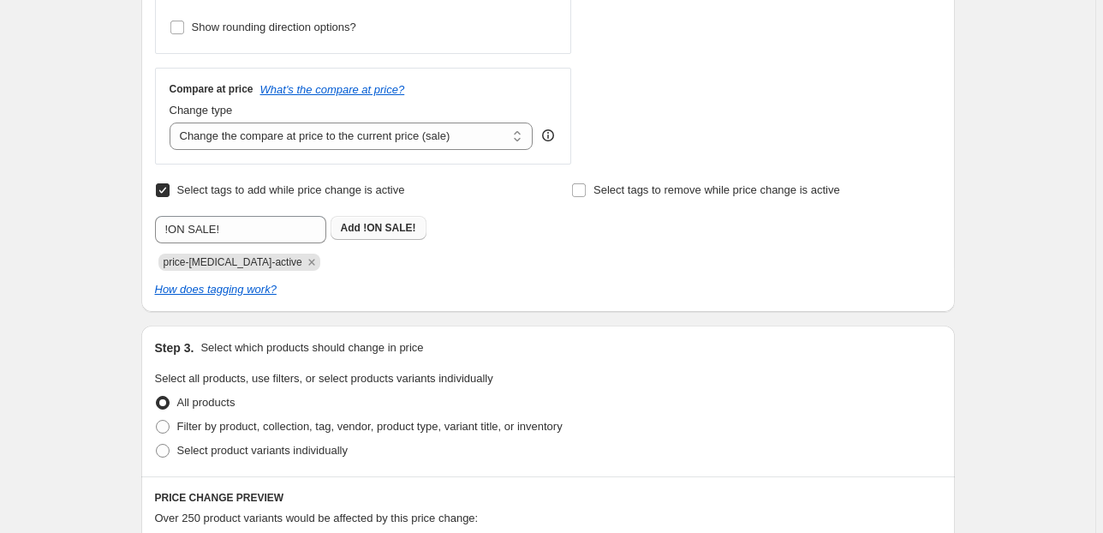
click at [366, 223] on span "Add !ON SALE!" at bounding box center [378, 228] width 75 height 14
click at [304, 258] on icon "Remove price-change-job-active" at bounding box center [311, 261] width 15 height 15
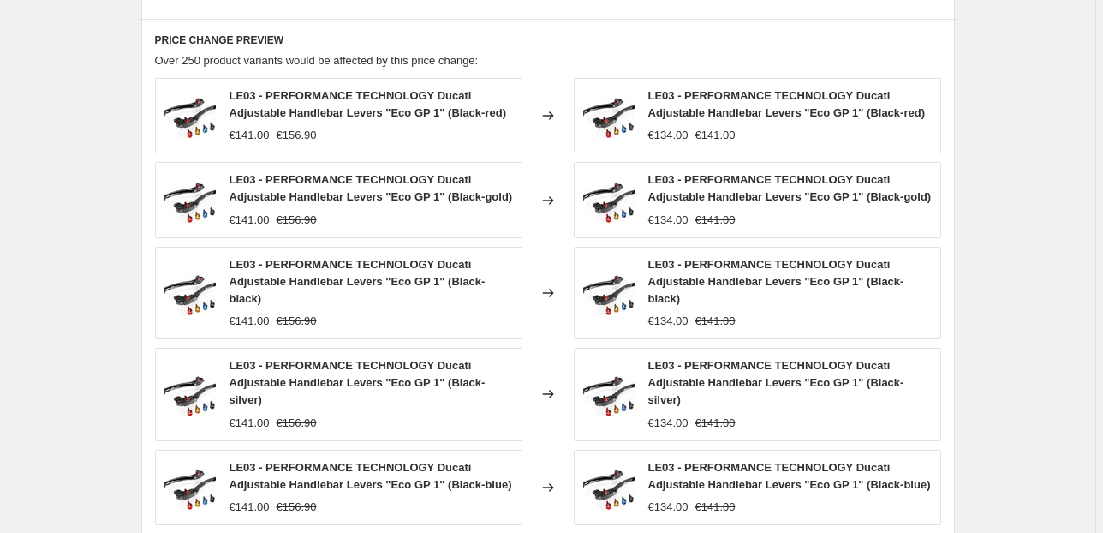
scroll to position [913, 0]
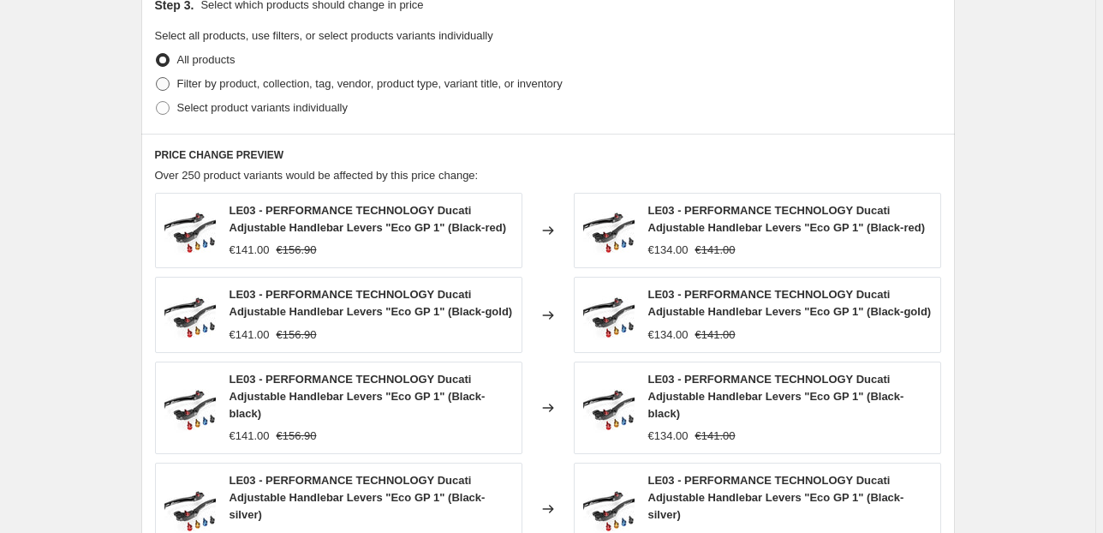
click at [217, 87] on span "Filter by product, collection, tag, vendor, product type, variant title, or inv…" at bounding box center [369, 83] width 385 height 13
click at [157, 78] on input "Filter by product, collection, tag, vendor, product type, variant title, or inv…" at bounding box center [156, 77] width 1 height 1
radio input "true"
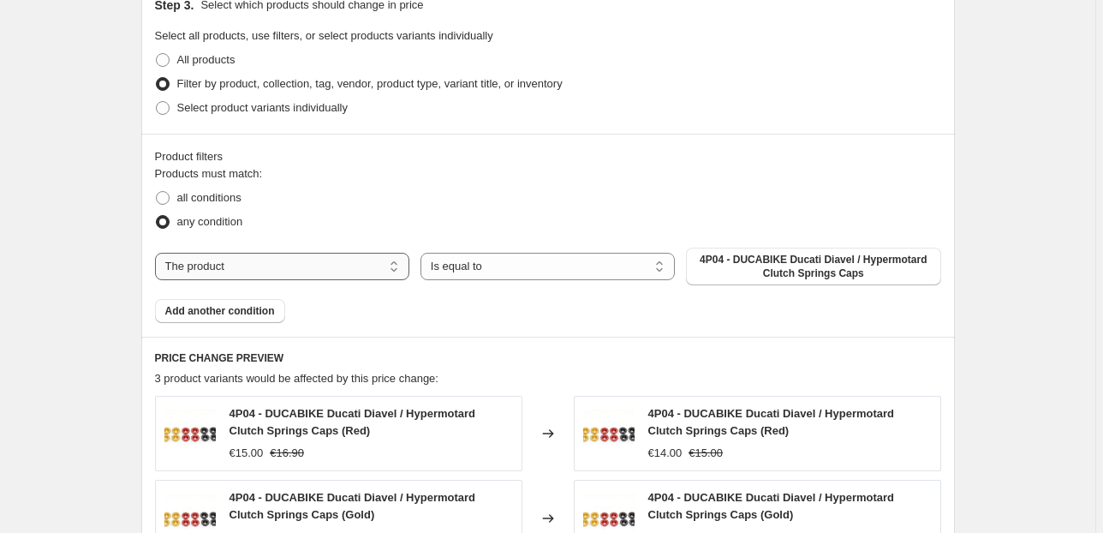
click at [344, 264] on select "The product The product's collection The product's tag The product's vendor The…" at bounding box center [282, 266] width 254 height 27
select select "collection"
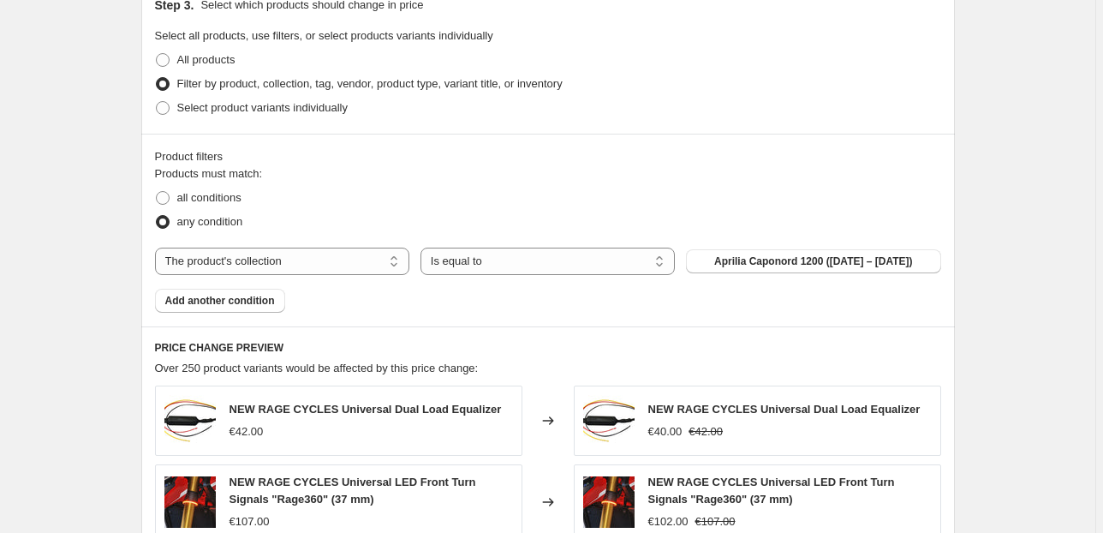
click at [760, 266] on span "Aprilia Caponord 1200 (2012 – 2020)" at bounding box center [813, 261] width 199 height 14
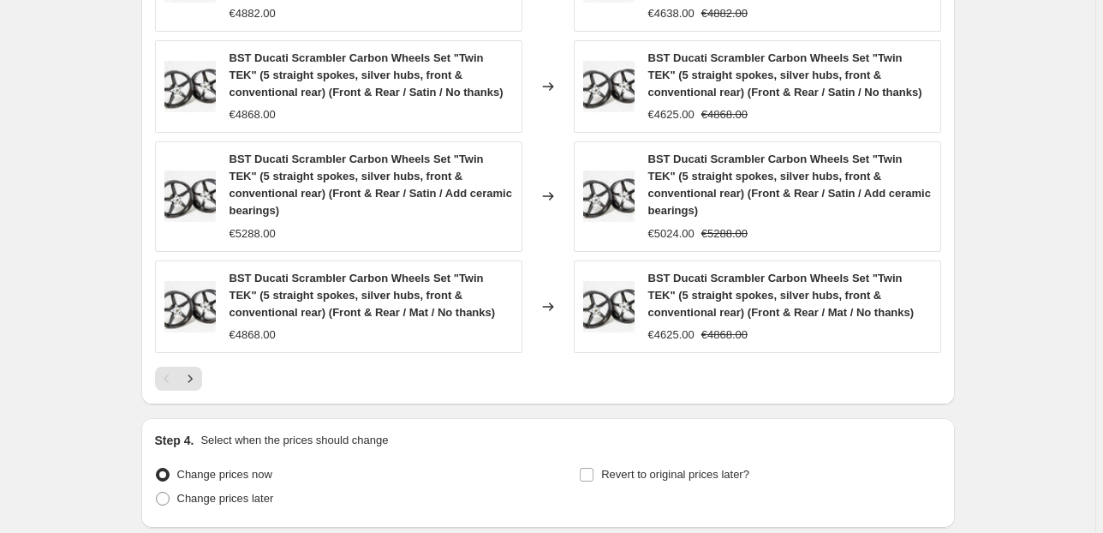
scroll to position [1580, 0]
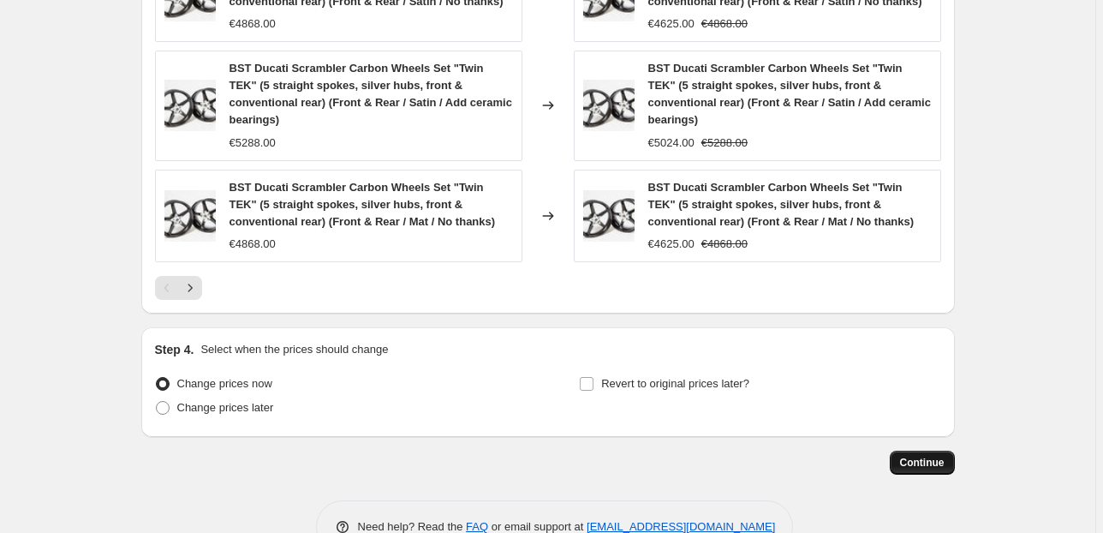
click at [922, 456] on span "Continue" at bounding box center [922, 463] width 45 height 14
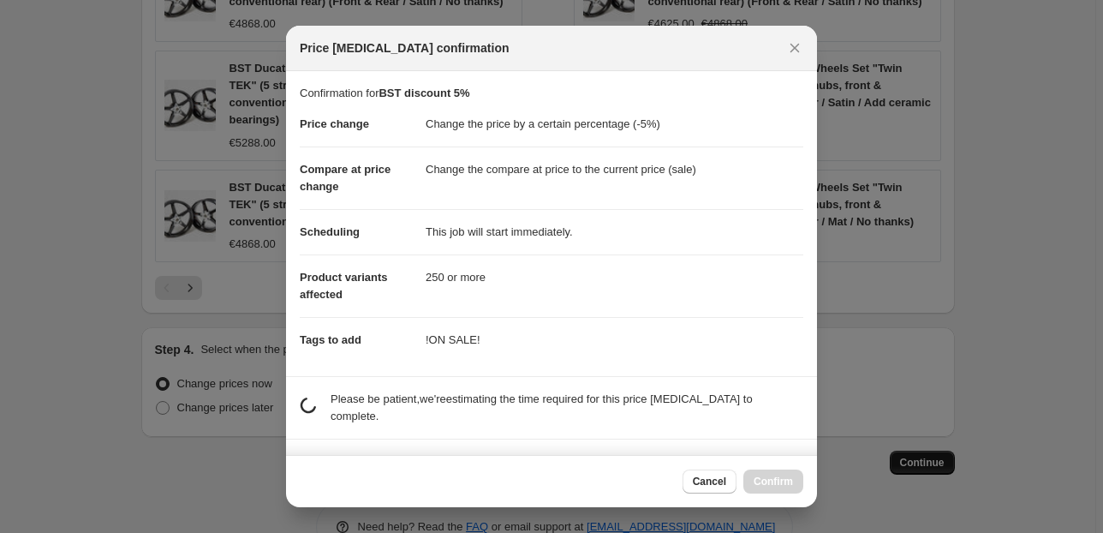
scroll to position [0, 0]
click at [693, 483] on button "Cancel" at bounding box center [710, 481] width 54 height 24
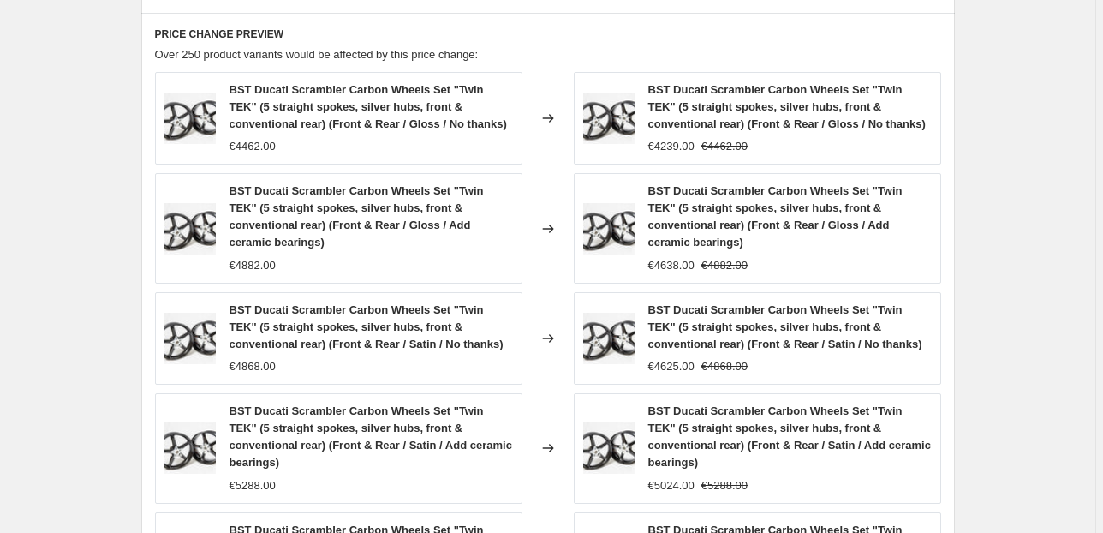
scroll to position [1580, 0]
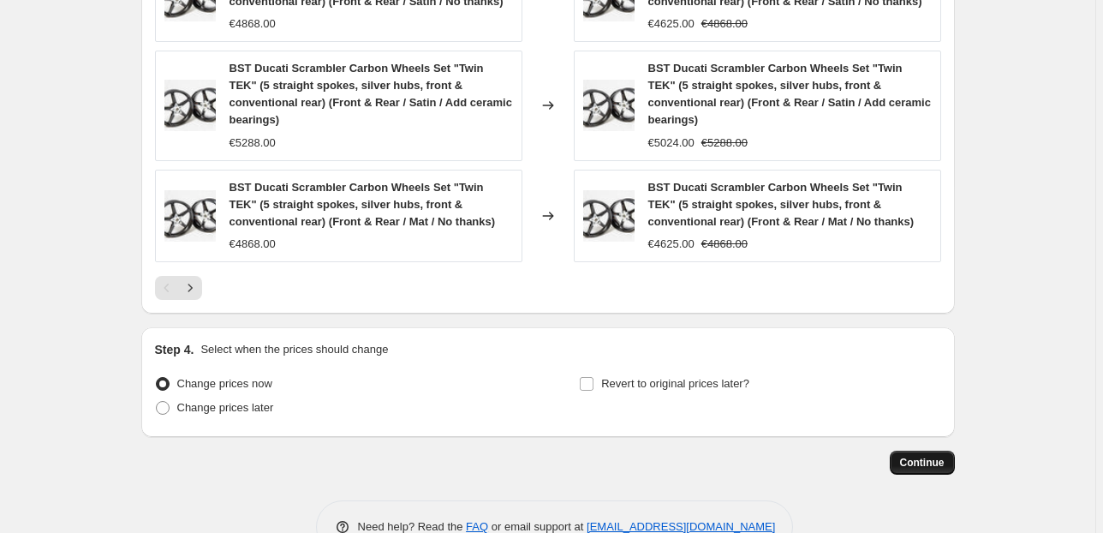
click at [912, 456] on span "Continue" at bounding box center [922, 463] width 45 height 14
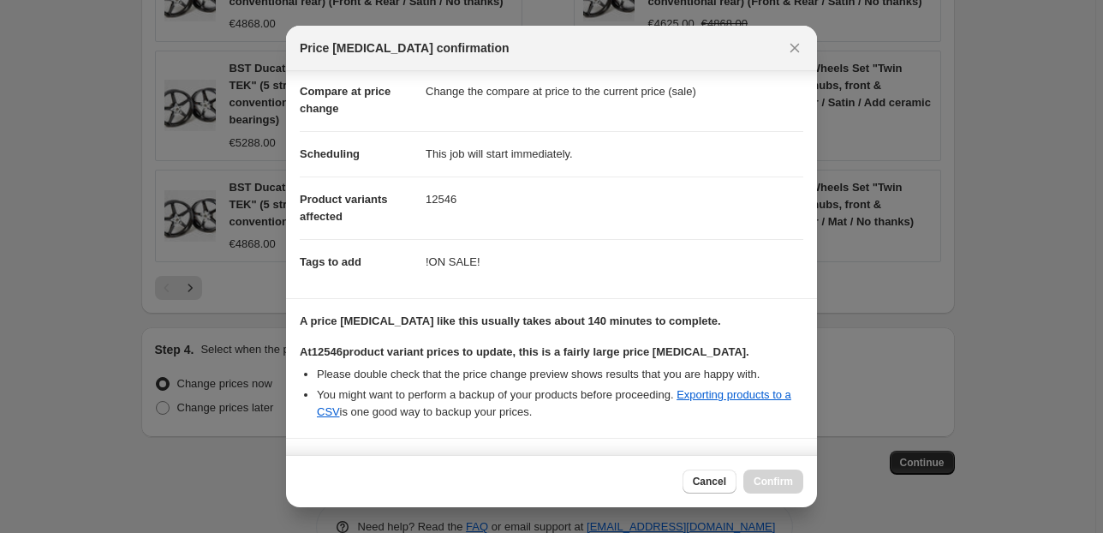
scroll to position [220, 0]
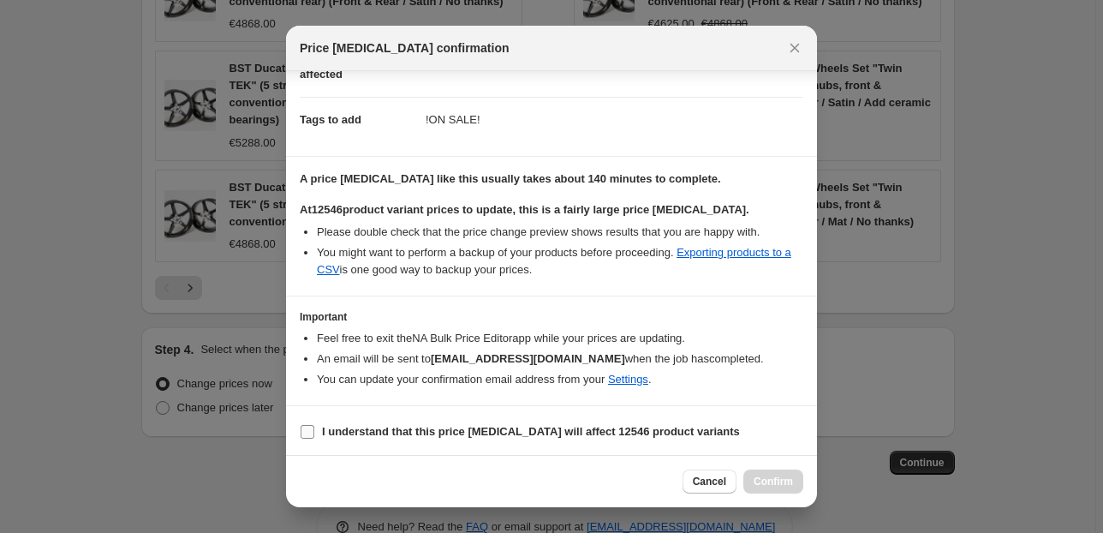
click at [684, 435] on b "I understand that this price change job will affect 12546 product variants" at bounding box center [531, 431] width 418 height 13
click at [314, 435] on input "I understand that this price change job will affect 12546 product variants" at bounding box center [308, 432] width 14 height 14
checkbox input "true"
click at [764, 483] on span "Confirm" at bounding box center [773, 482] width 39 height 14
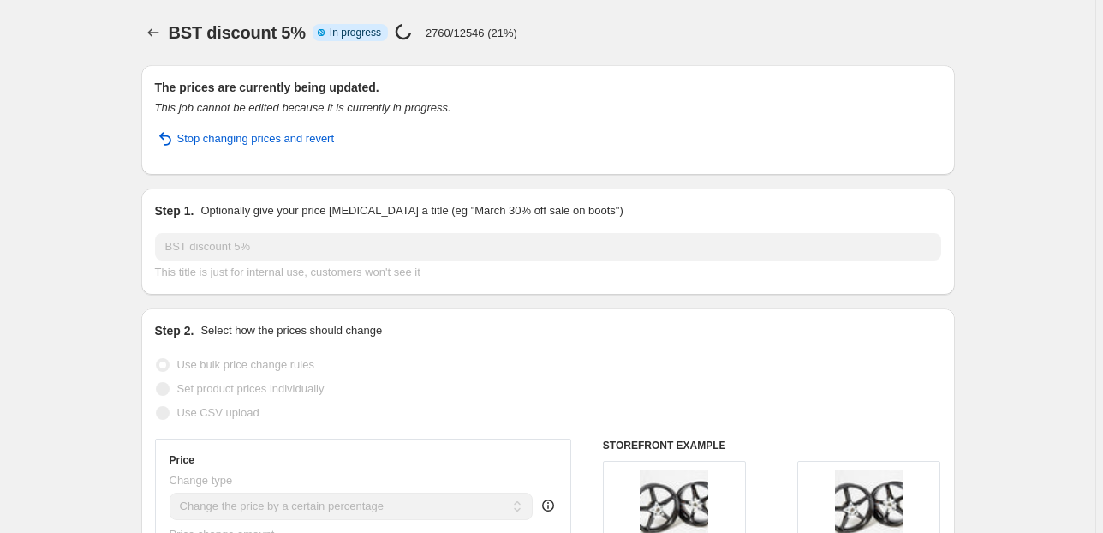
click at [151, 29] on icon "Price change jobs" at bounding box center [153, 32] width 17 height 17
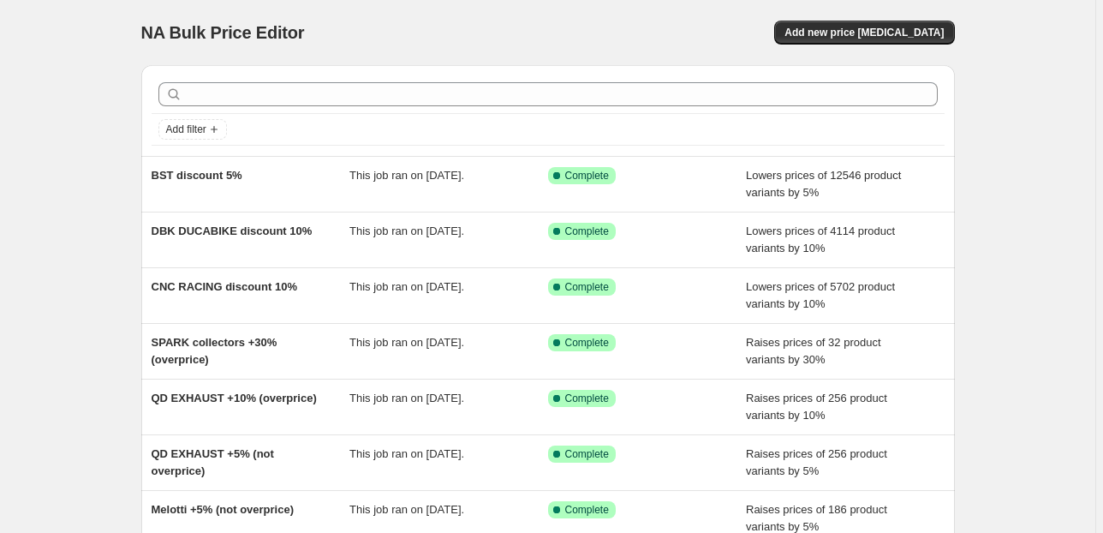
click at [61, 62] on div "NA Bulk Price Editor. This page is ready NA Bulk Price Editor Add new price cha…" at bounding box center [548, 441] width 1096 height 882
